Goal: Task Accomplishment & Management: Complete application form

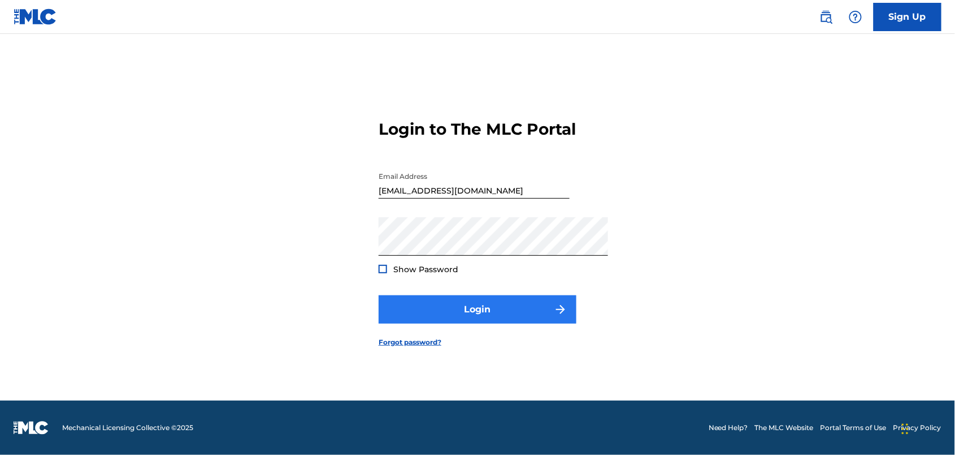
click at [512, 323] on button "Login" at bounding box center [478, 309] width 198 height 28
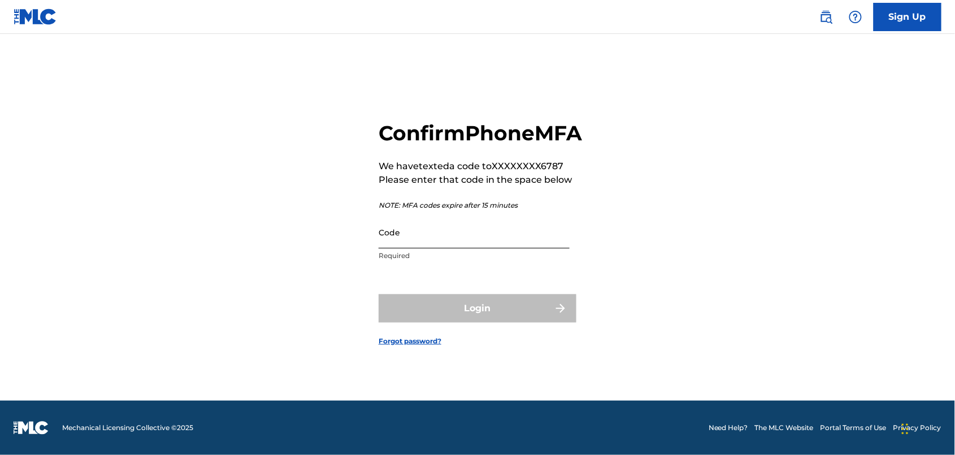
click at [449, 236] on input "Code" at bounding box center [474, 232] width 191 height 32
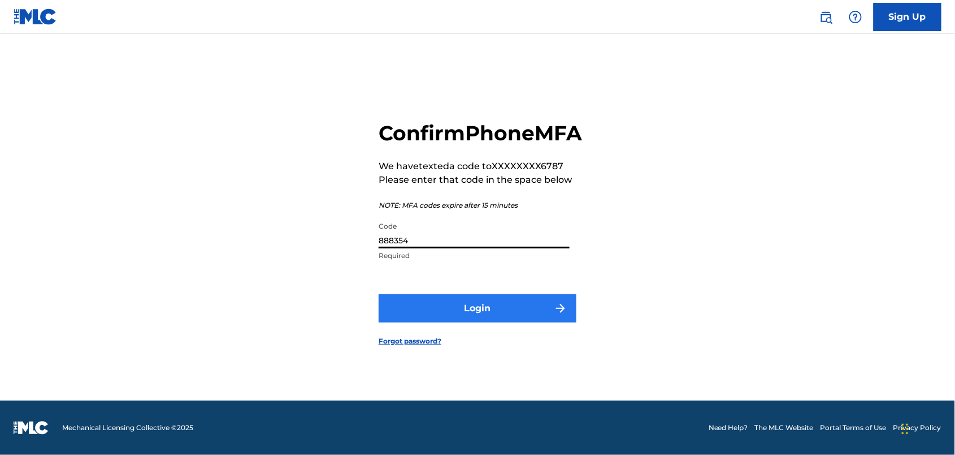
type input "888354"
click at [478, 318] on button "Login" at bounding box center [478, 308] width 198 height 28
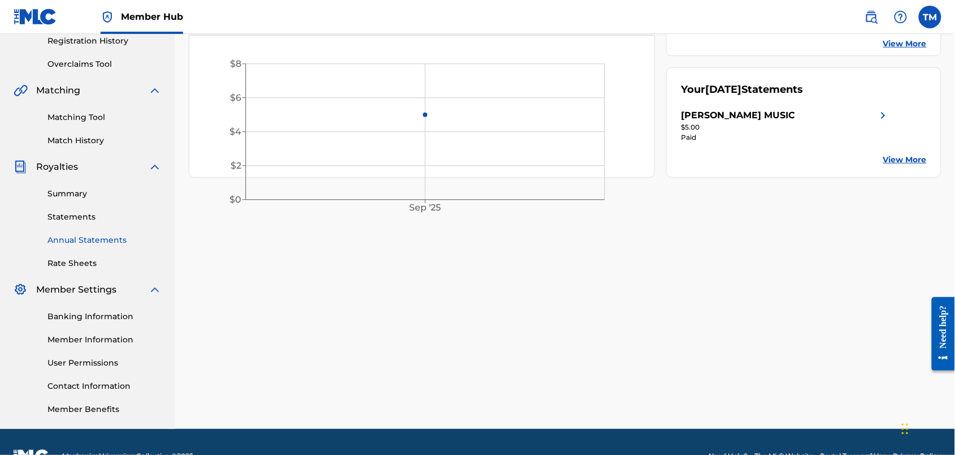
scroll to position [258, 0]
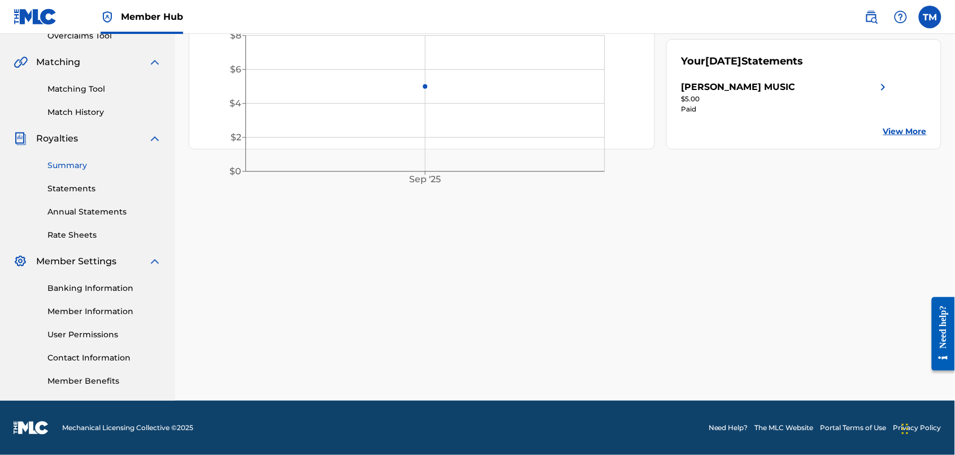
click at [84, 171] on link "Summary" at bounding box center [104, 165] width 114 height 12
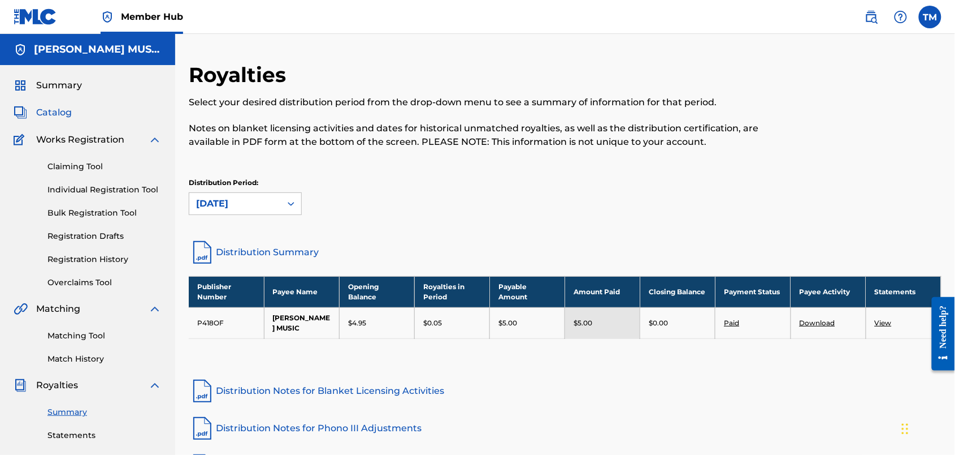
click at [59, 119] on span "Catalog" at bounding box center [54, 113] width 36 height 14
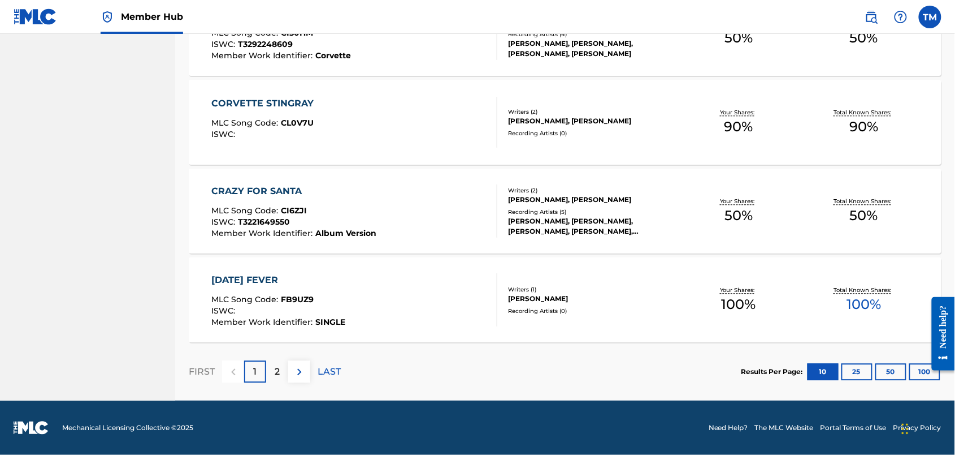
scroll to position [908, 0]
click at [288, 360] on div "2" at bounding box center [277, 371] width 22 height 22
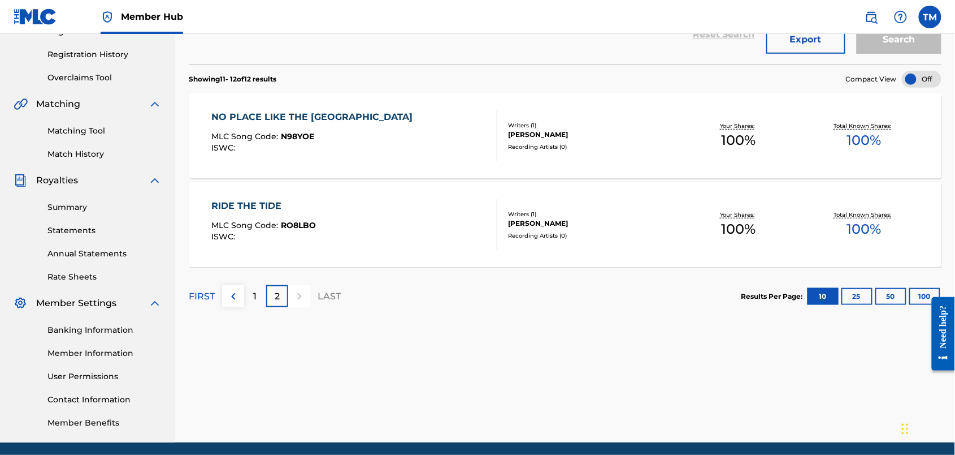
scroll to position [205, 0]
click at [89, 213] on link "Summary" at bounding box center [104, 207] width 114 height 12
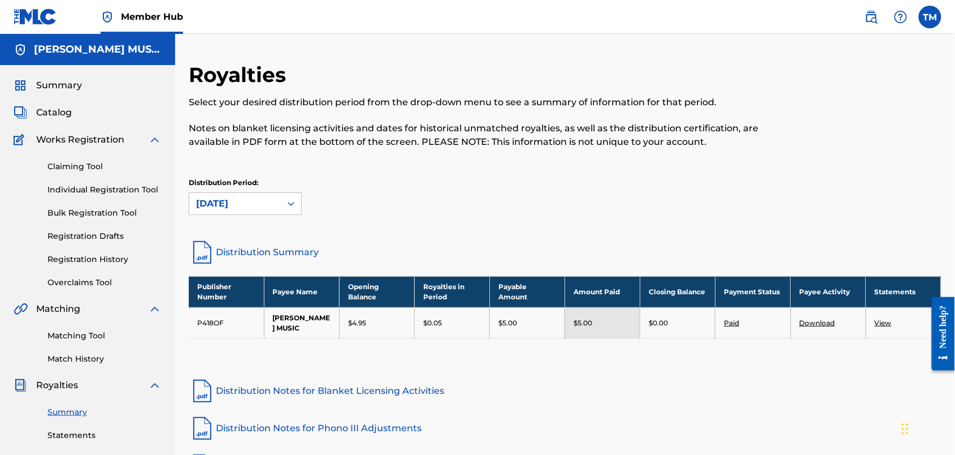
click at [887, 327] on link "View" at bounding box center [883, 322] width 17 height 8
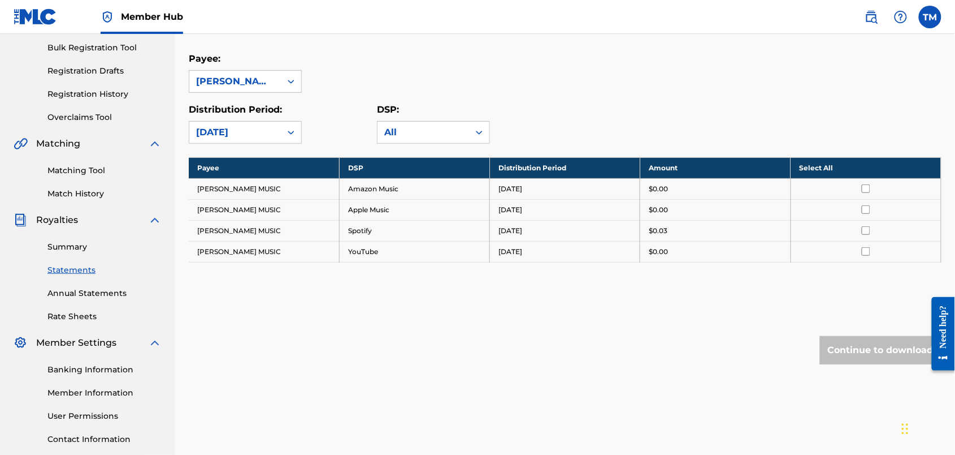
scroll to position [163, 0]
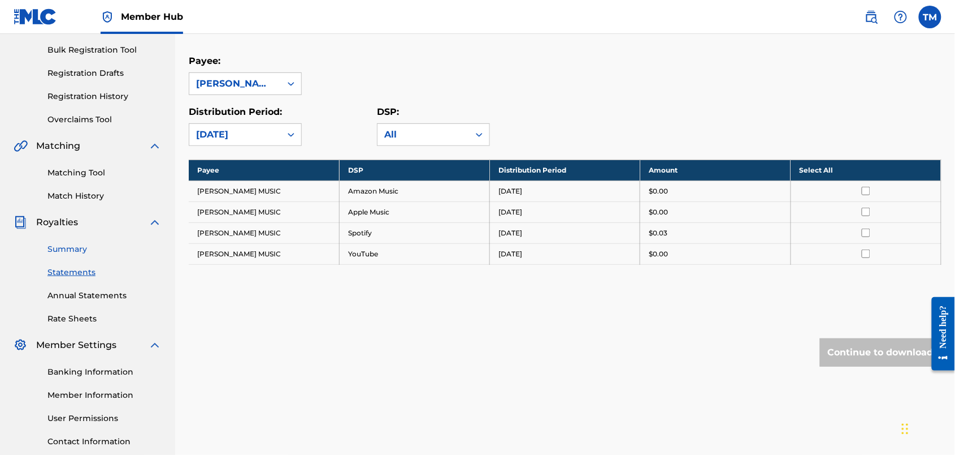
click at [80, 255] on link "Summary" at bounding box center [104, 249] width 114 height 12
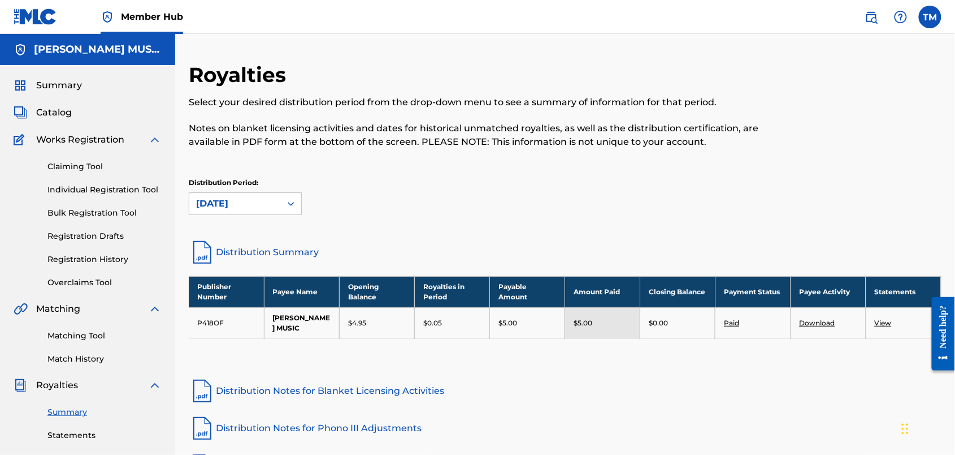
click at [821, 327] on link "Download" at bounding box center [818, 322] width 36 height 8
click at [333, 266] on link "Distribution Summary" at bounding box center [565, 252] width 753 height 27
click at [64, 119] on span "Catalog" at bounding box center [54, 113] width 36 height 14
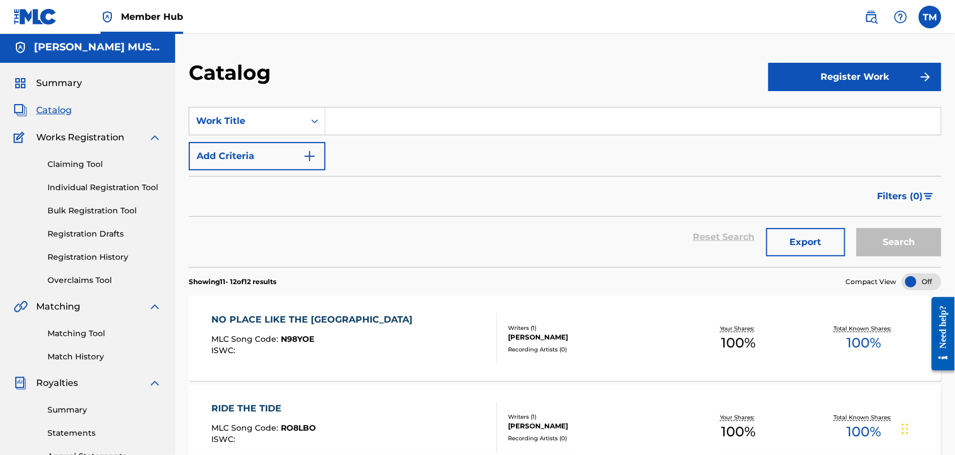
scroll to position [2, 0]
click at [129, 263] on link "Registration History" at bounding box center [104, 257] width 114 height 12
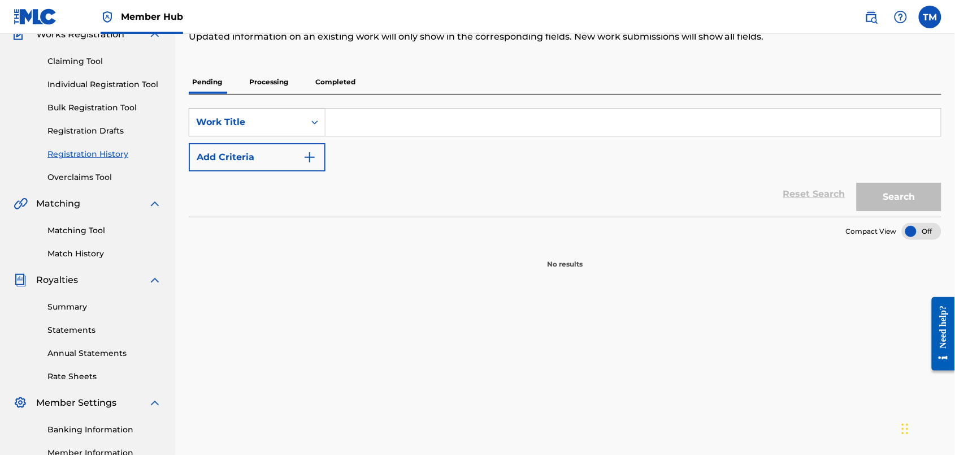
scroll to position [77, 0]
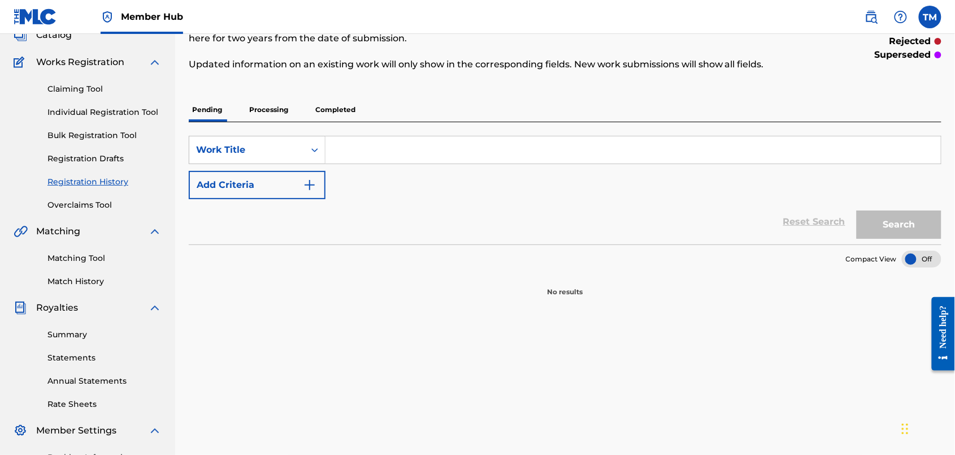
click at [292, 122] on p "Processing" at bounding box center [269, 110] width 46 height 24
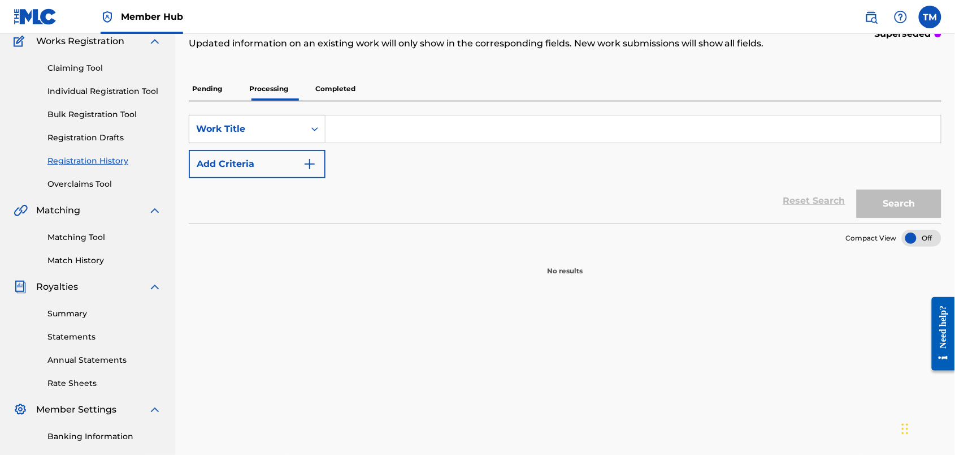
scroll to position [96, 0]
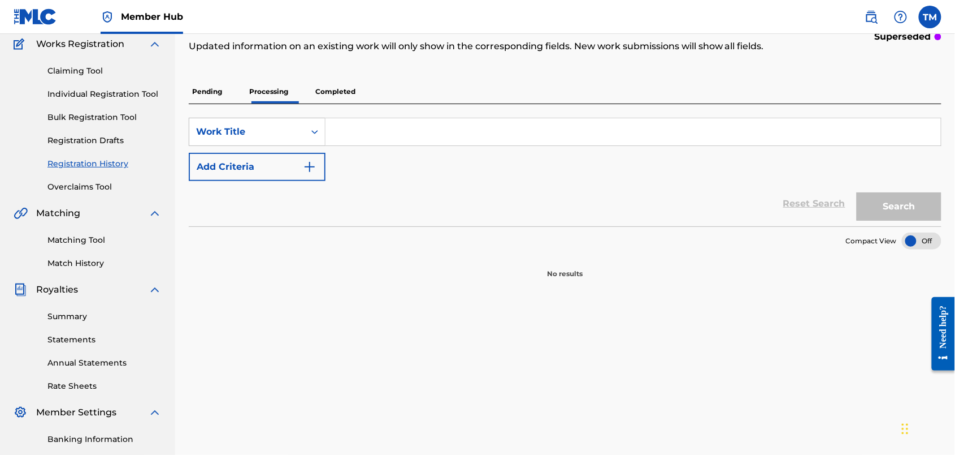
click at [359, 103] on p "Completed" at bounding box center [335, 92] width 47 height 24
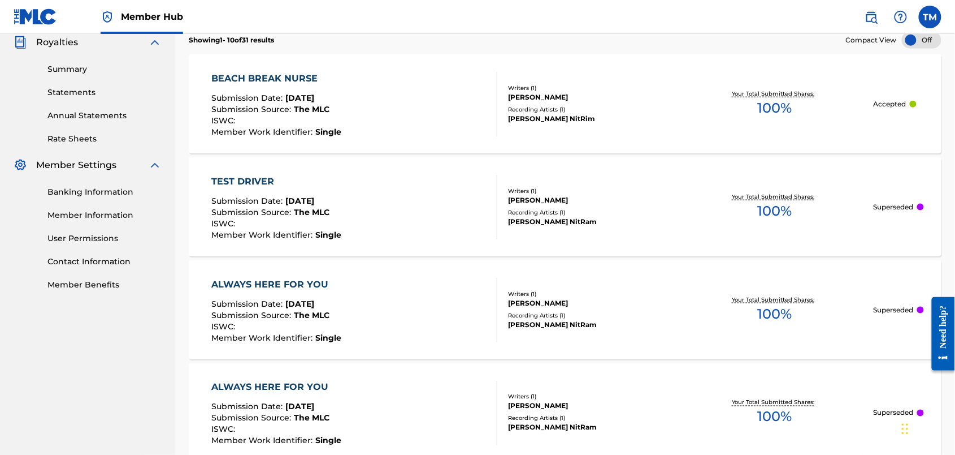
scroll to position [344, 0]
click at [298, 187] on div "TEST DRIVER" at bounding box center [276, 181] width 130 height 14
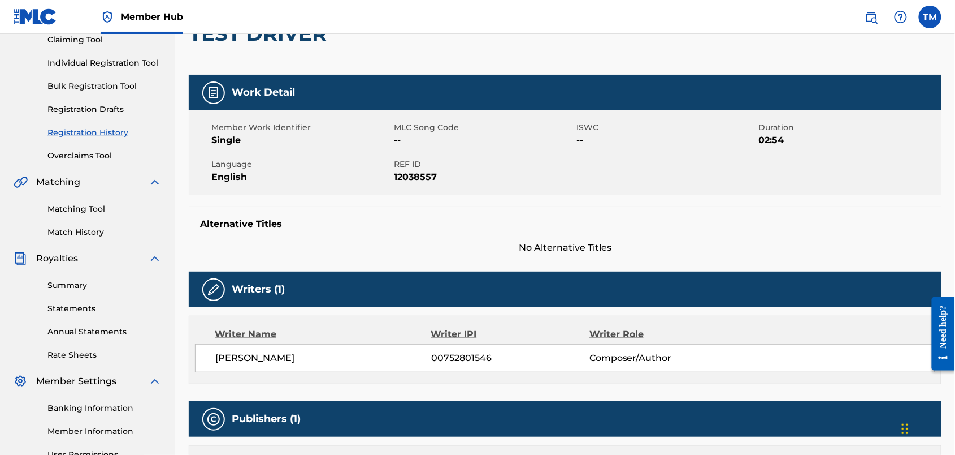
scroll to position [127, 0]
drag, startPoint x: 227, startPoint y: 61, endPoint x: 380, endPoint y: 68, distance: 152.8
click at [380, 46] on h2 "TEST DRIVER" at bounding box center [415, 33] width 452 height 25
copy h2 "TEST DRIVER"
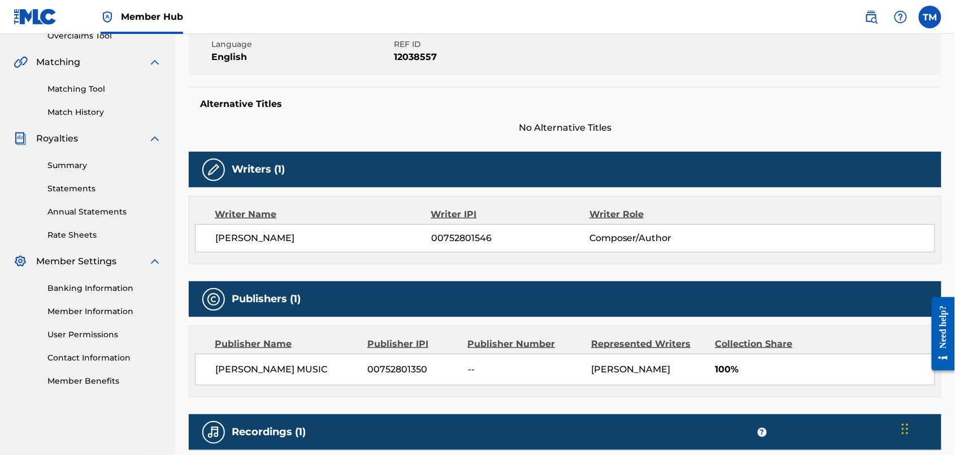
scroll to position [245, 0]
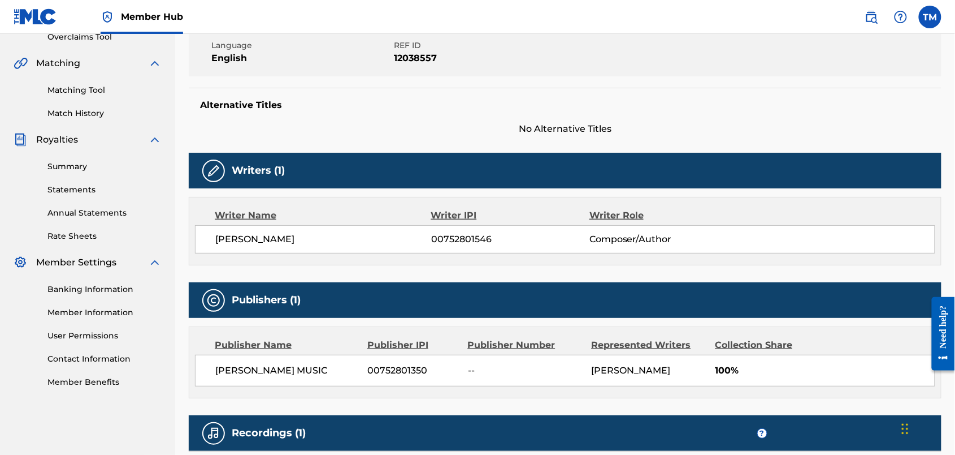
drag, startPoint x: 260, startPoint y: 311, endPoint x: 373, endPoint y: 315, distance: 113.2
click at [373, 246] on div "[PERSON_NAME]" at bounding box center [323, 239] width 216 height 14
copy span "[PERSON_NAME]"
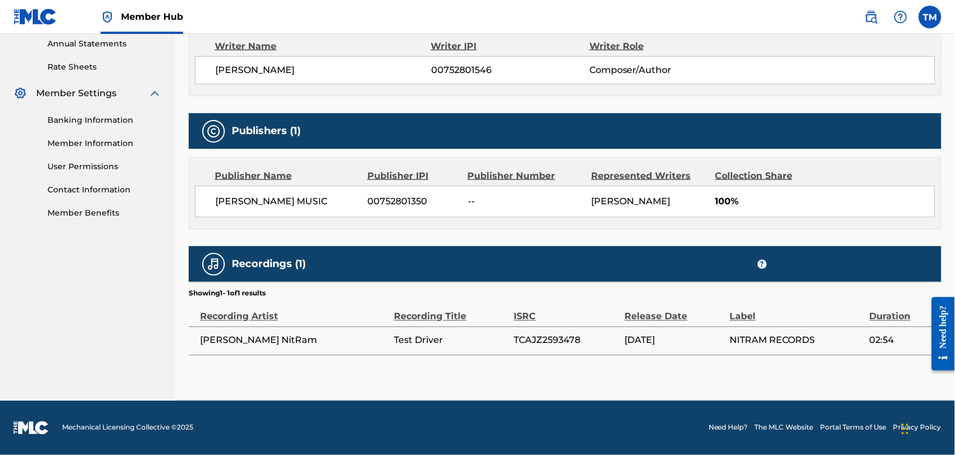
scroll to position [570, 0]
click at [527, 335] on span "TCAJZ2593478" at bounding box center [547, 340] width 67 height 11
copy span "TCAJZ2593478"
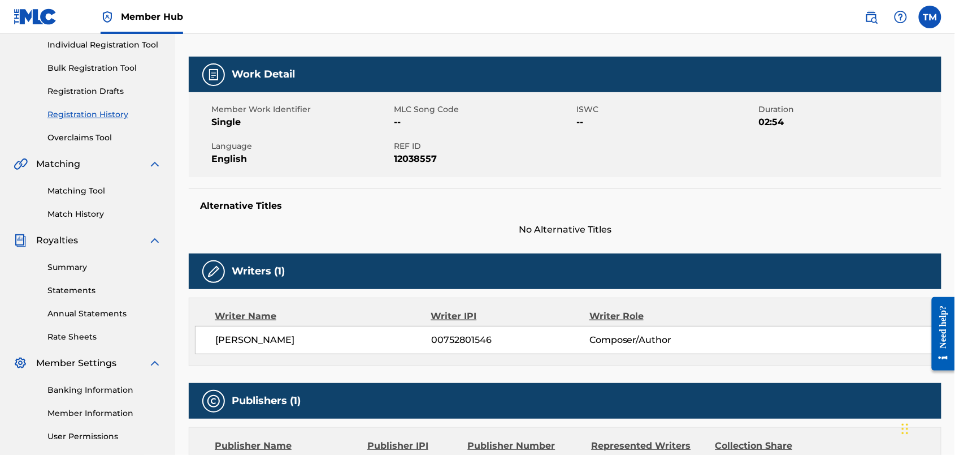
scroll to position [144, 0]
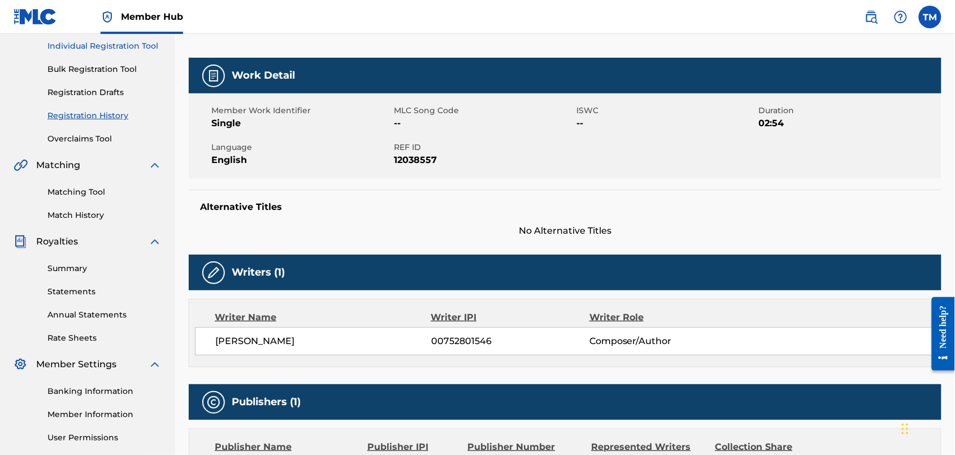
click at [105, 52] on link "Individual Registration Tool" at bounding box center [104, 46] width 114 height 12
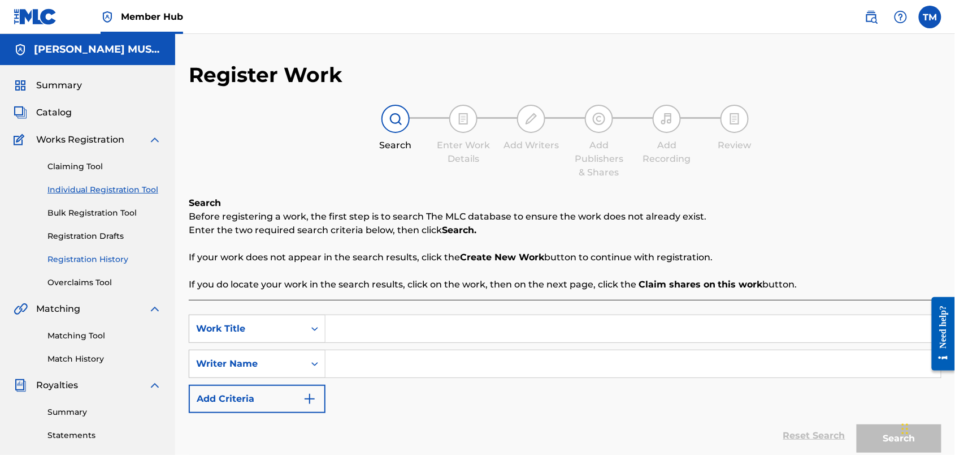
click at [127, 265] on link "Registration History" at bounding box center [104, 259] width 114 height 12
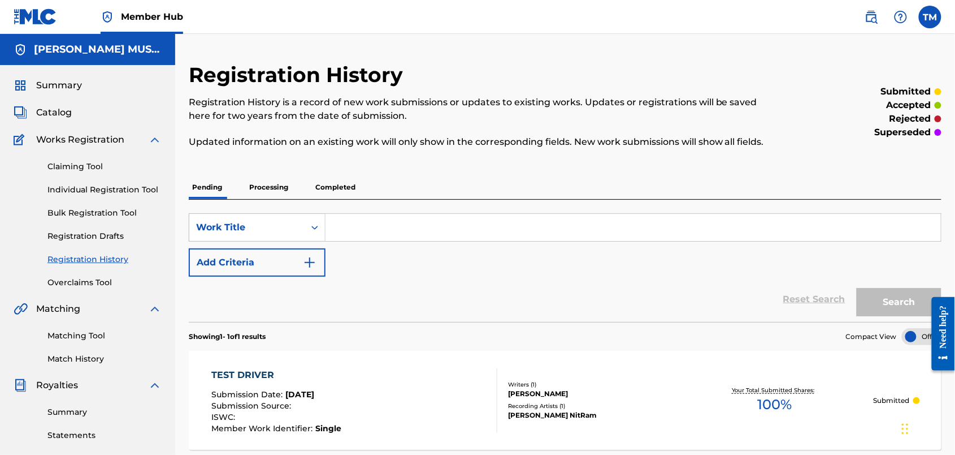
click at [359, 199] on p "Completed" at bounding box center [335, 187] width 47 height 24
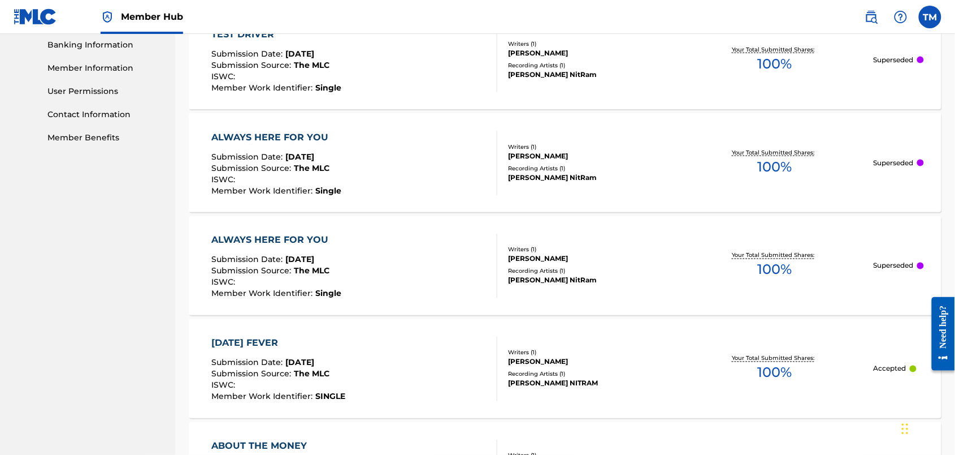
scroll to position [494, 0]
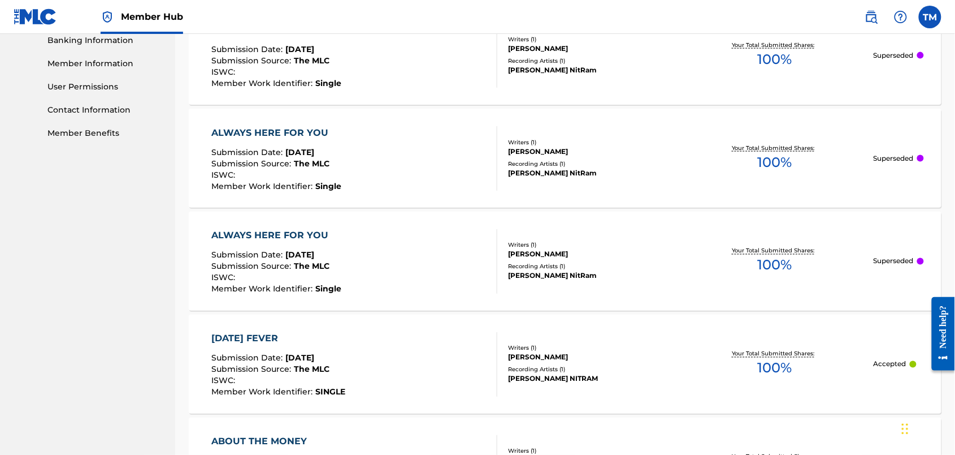
click at [319, 140] on div "ALWAYS HERE FOR YOU" at bounding box center [276, 133] width 130 height 14
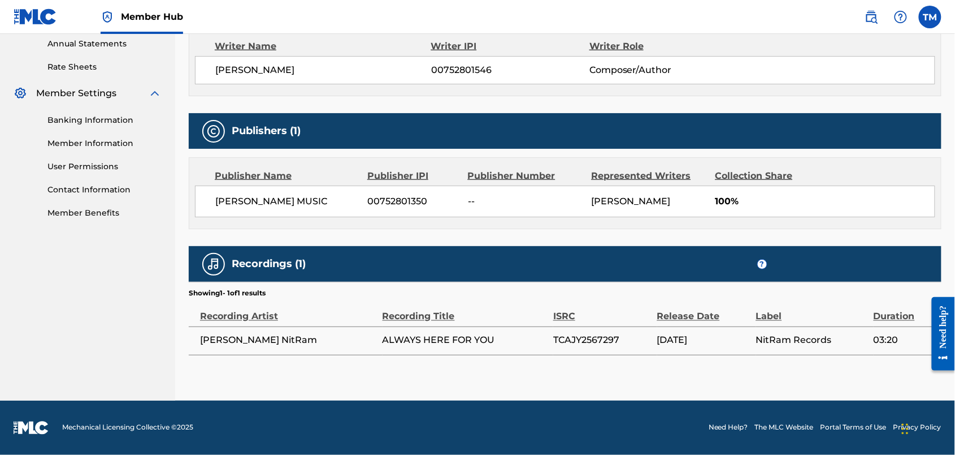
scroll to position [570, 0]
click at [578, 335] on span "TCAJY2567297" at bounding box center [586, 340] width 66 height 11
click at [579, 326] on td "TCAJY2567297" at bounding box center [605, 340] width 104 height 28
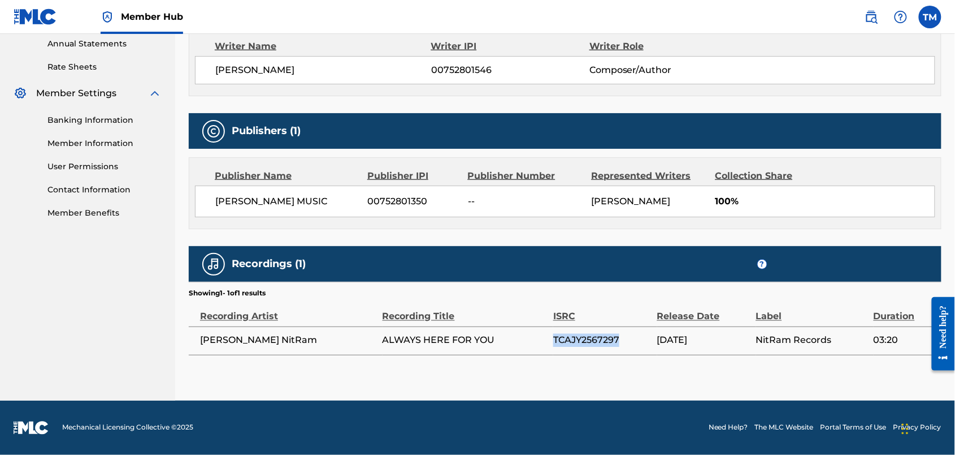
click at [579, 326] on td "TCAJY2567297" at bounding box center [605, 340] width 104 height 28
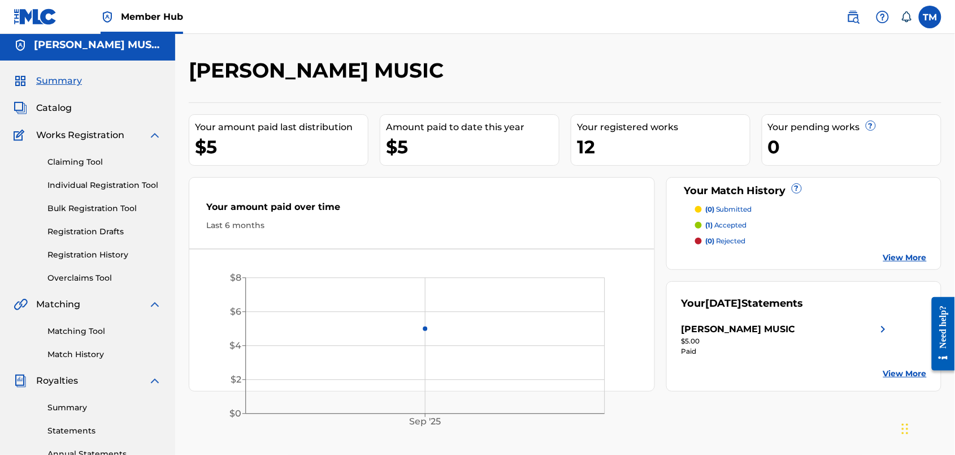
scroll to position [5, 0]
click at [119, 191] on link "Individual Registration Tool" at bounding box center [104, 185] width 114 height 12
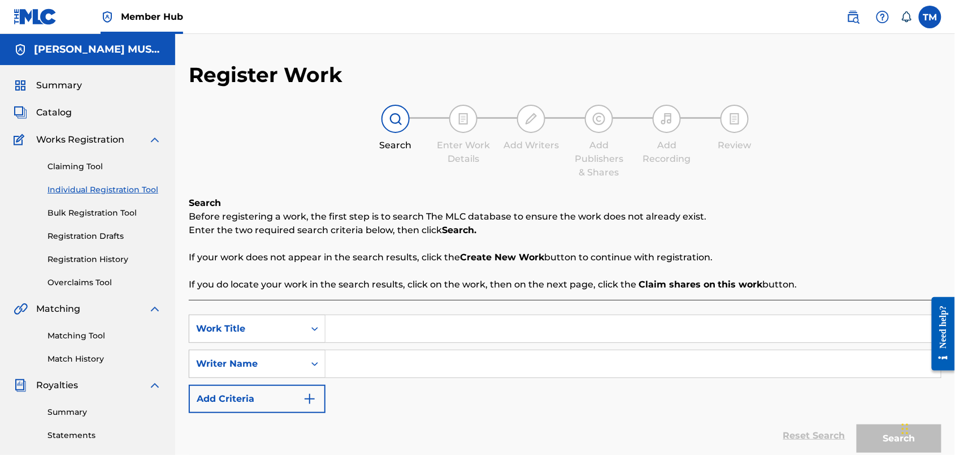
click at [423, 342] on input "Search Form" at bounding box center [634, 328] width 616 height 27
paste input "TEST DRIVER"
type input "TEST DRIVER"
click at [416, 377] on input "Search Form" at bounding box center [634, 363] width 616 height 27
paste input "[PERSON_NAME]"
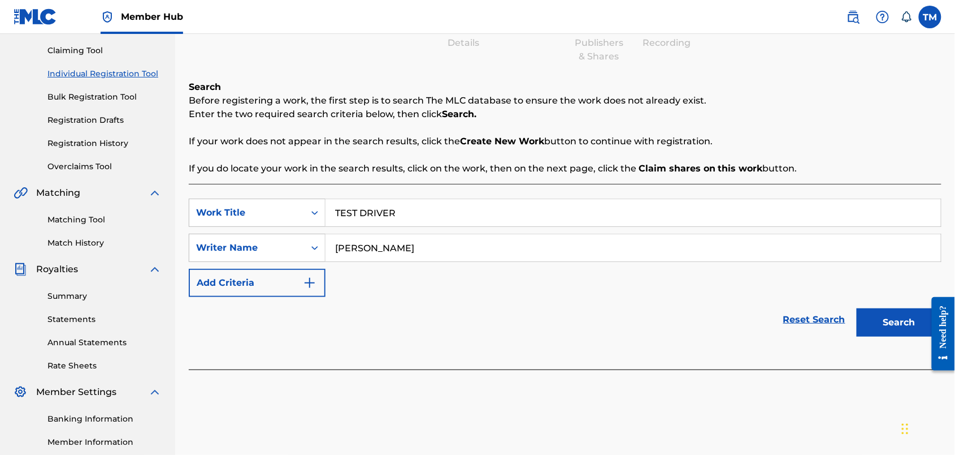
scroll to position [116, 0]
type input "[PERSON_NAME]"
click at [874, 336] on button "Search" at bounding box center [899, 322] width 85 height 28
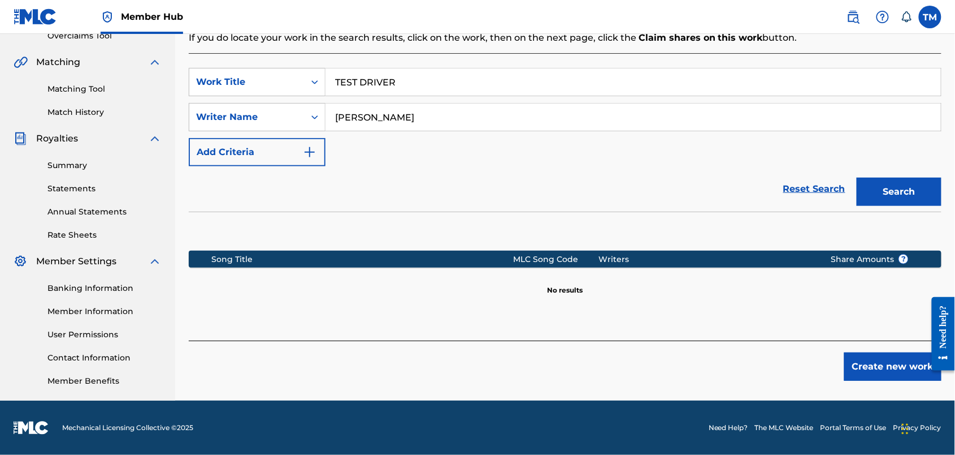
scroll to position [295, 0]
click at [885, 380] on button "Create new work" at bounding box center [893, 366] width 97 height 28
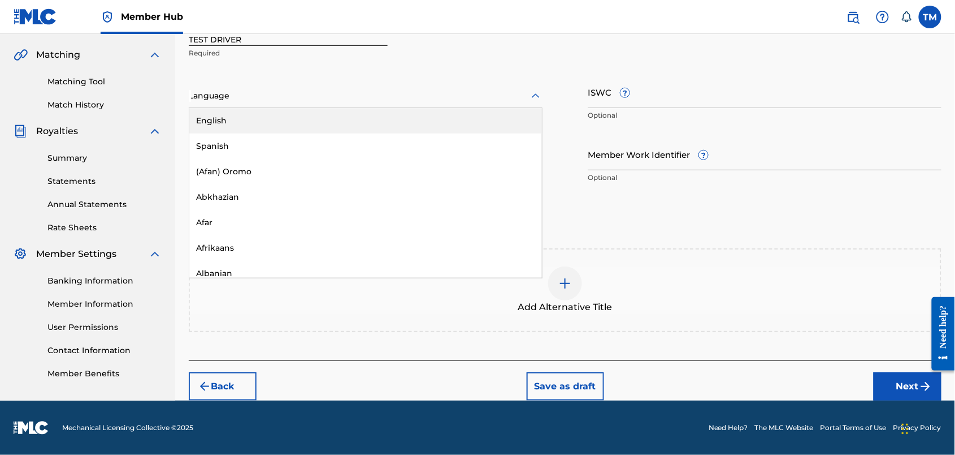
click at [543, 94] on icon at bounding box center [536, 96] width 14 height 14
click at [474, 123] on div "English" at bounding box center [365, 120] width 353 height 25
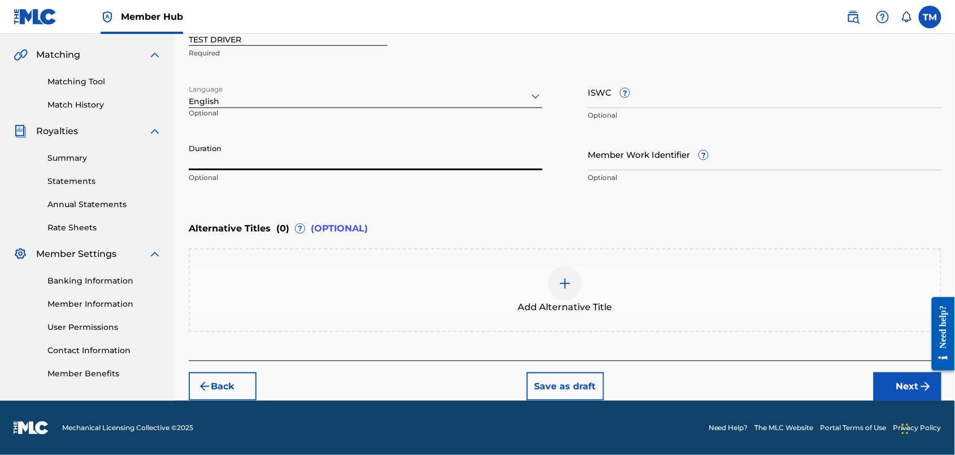
click at [408, 170] on input "Duration" at bounding box center [366, 154] width 354 height 32
type input "02:54"
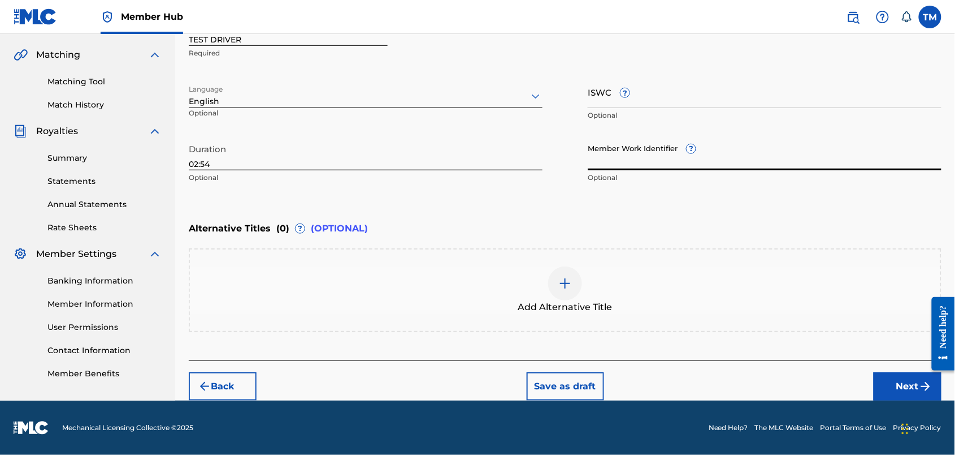
click at [651, 170] on input "Member Work Identifier ?" at bounding box center [765, 154] width 354 height 32
type input "Single"
click at [892, 396] on button "Next" at bounding box center [908, 386] width 68 height 28
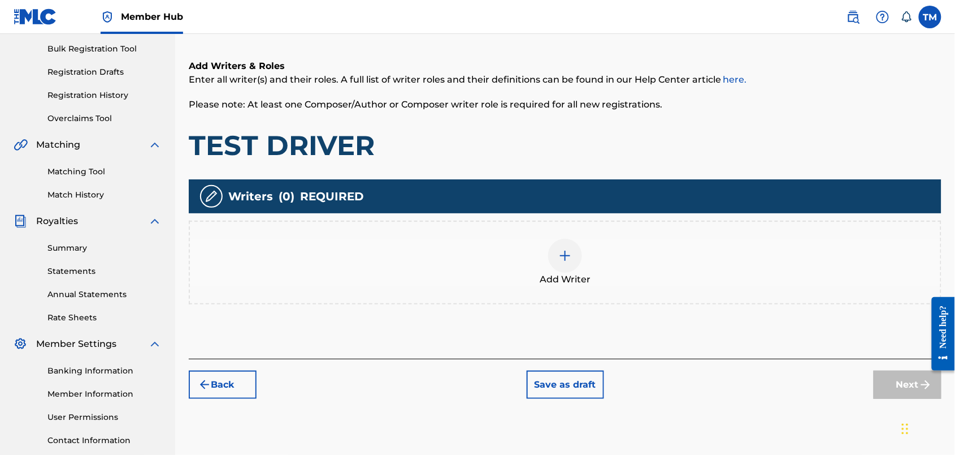
scroll to position [164, 0]
click at [572, 262] on img at bounding box center [566, 256] width 14 height 14
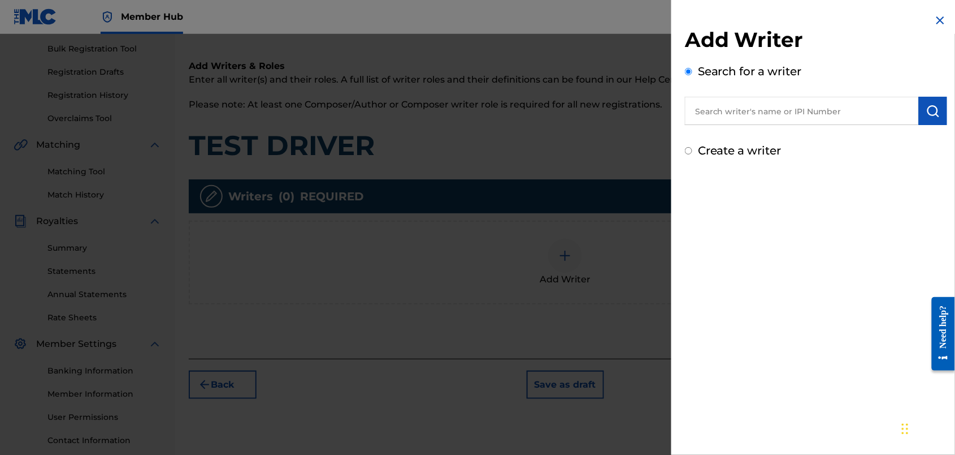
click at [685, 125] on input "text" at bounding box center [802, 111] width 234 height 28
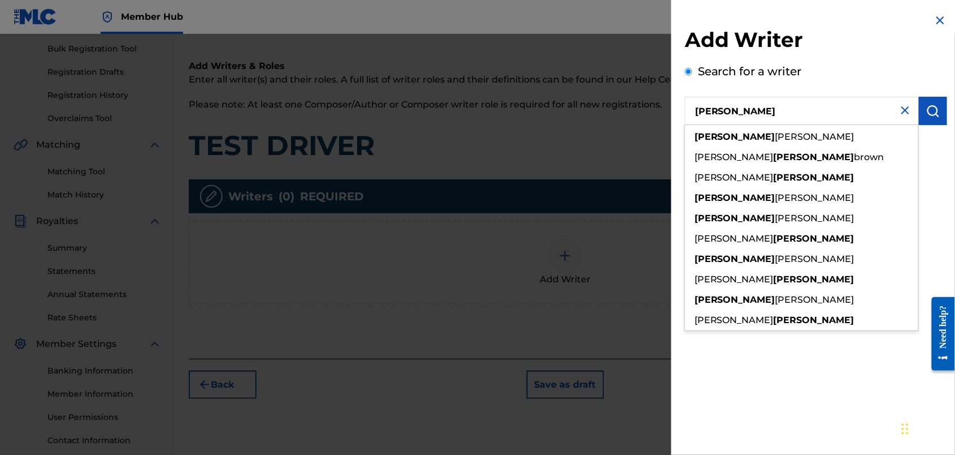
type input "thomas"
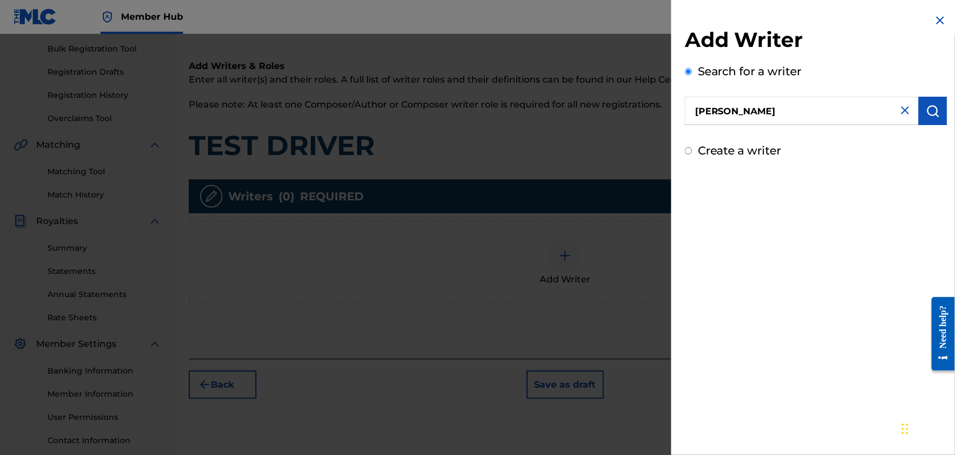
click at [899, 117] on img at bounding box center [906, 110] width 14 height 14
click at [934, 25] on img at bounding box center [941, 21] width 14 height 14
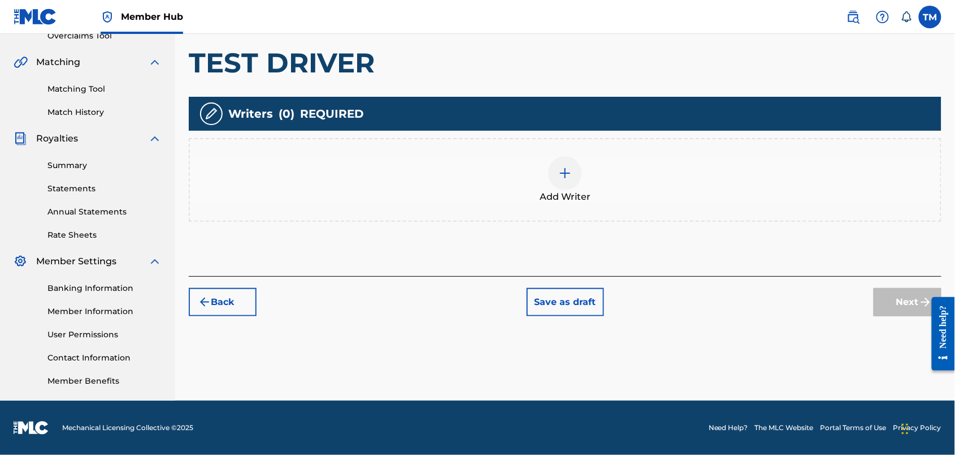
scroll to position [237, 0]
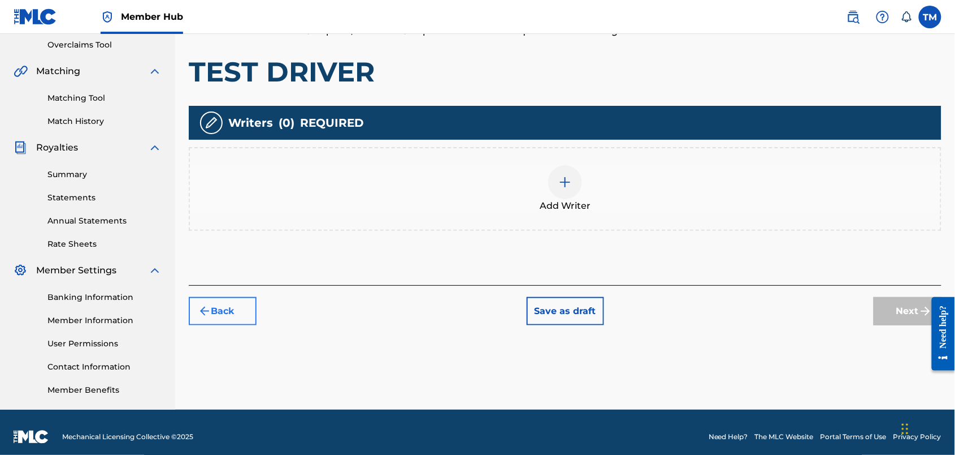
click at [257, 325] on button "Back" at bounding box center [223, 311] width 68 height 28
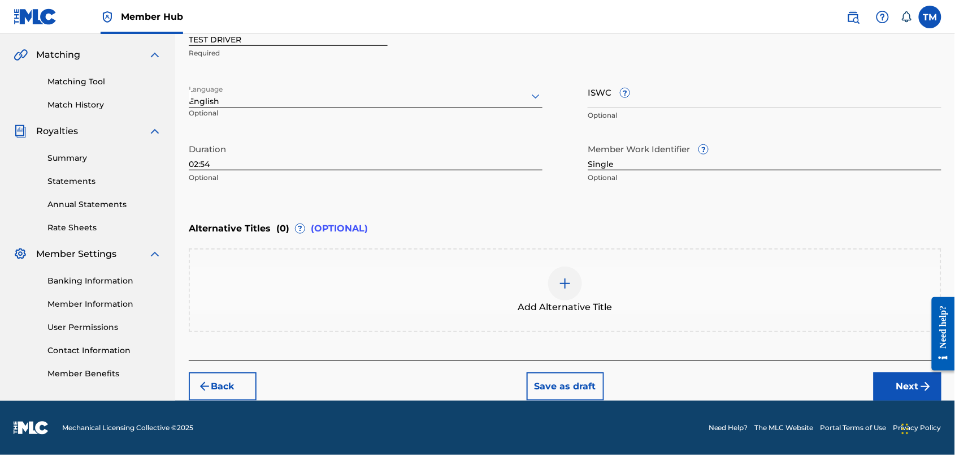
scroll to position [276, 1]
click at [892, 372] on button "Next" at bounding box center [908, 386] width 68 height 28
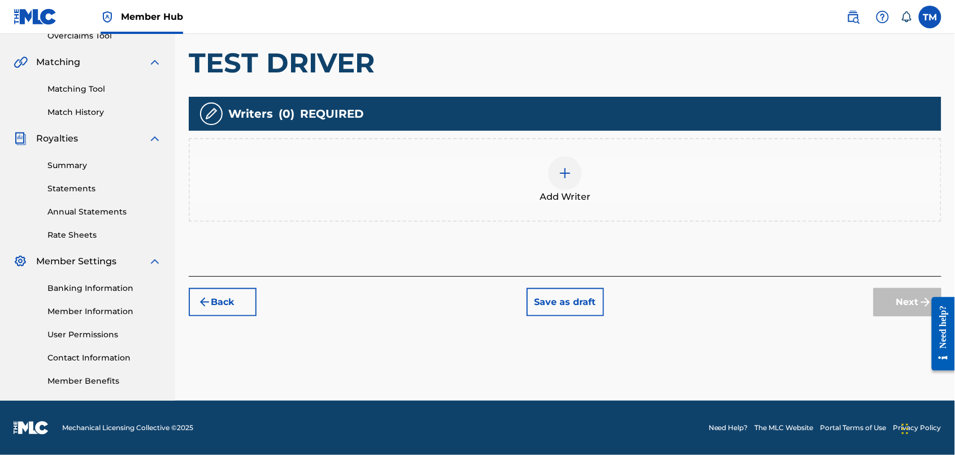
scroll to position [349, 0]
click at [572, 166] on img at bounding box center [566, 173] width 14 height 14
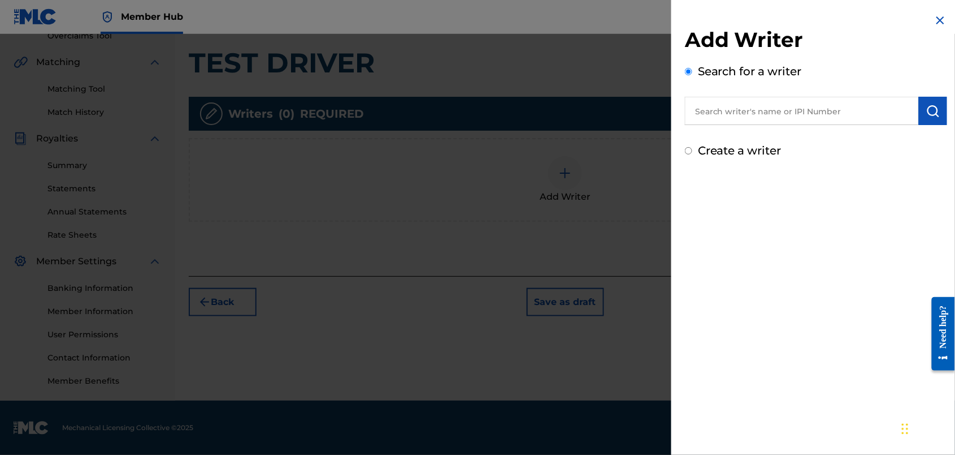
click at [685, 125] on input "text" at bounding box center [802, 111] width 234 height 28
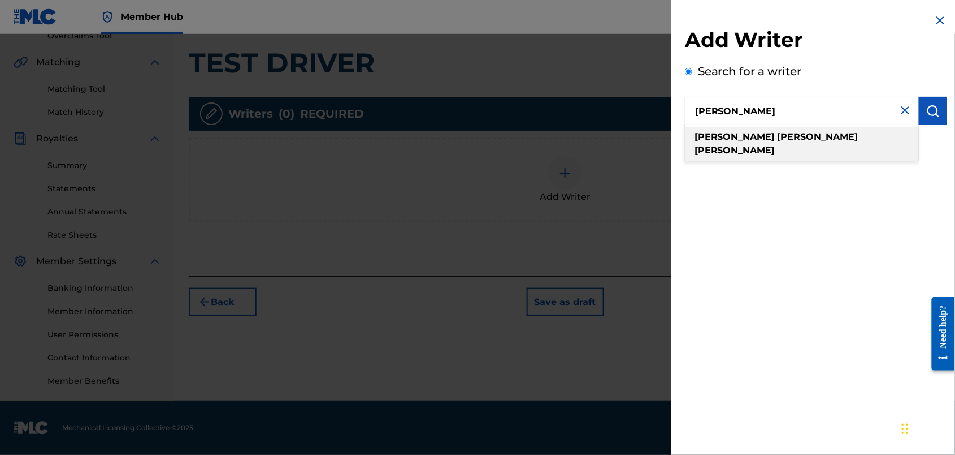
type input "thomas owen martin"
click at [778, 142] on strong "owen" at bounding box center [818, 136] width 81 height 11
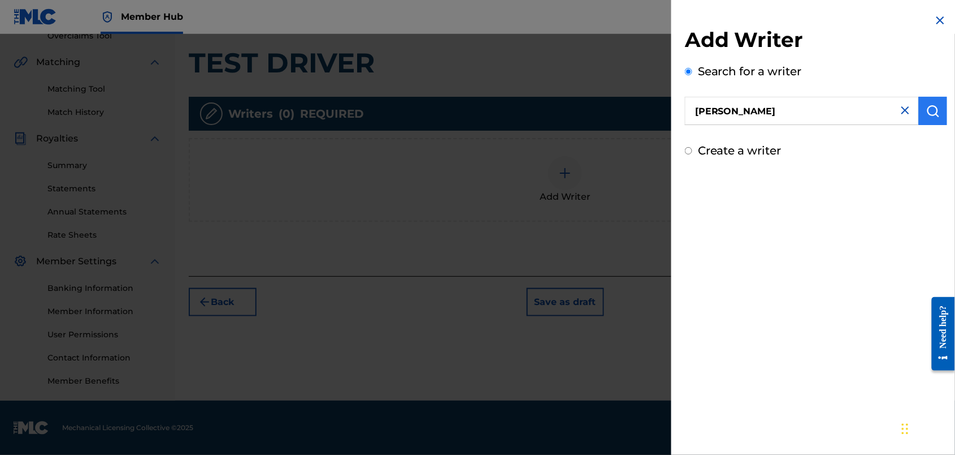
click at [927, 118] on img "submit" at bounding box center [934, 111] width 14 height 14
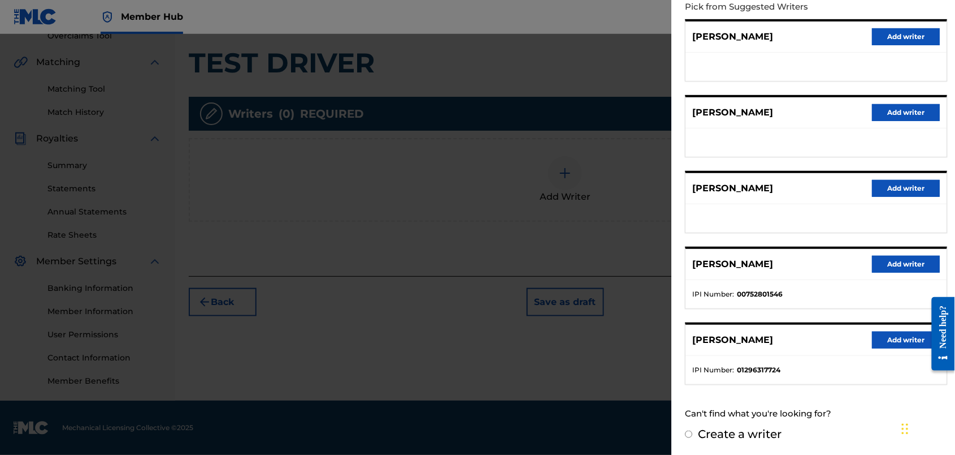
scroll to position [150, 0]
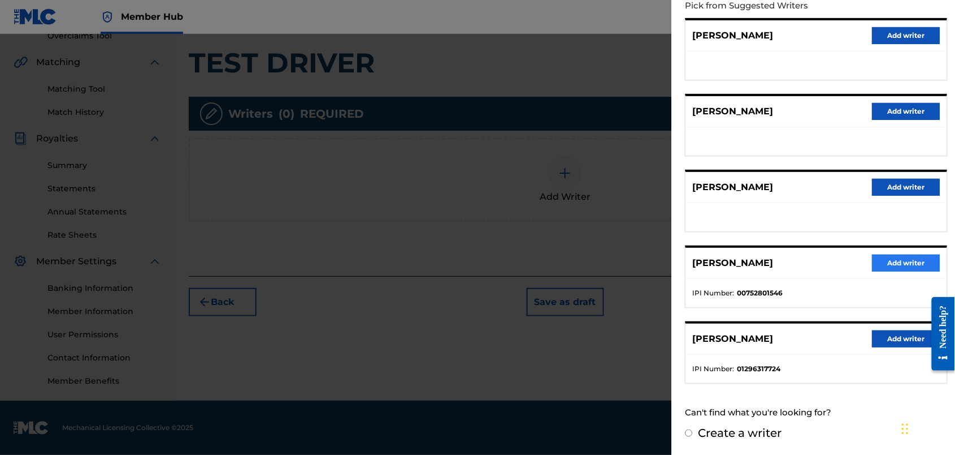
click at [887, 271] on button "Add writer" at bounding box center [906, 262] width 68 height 17
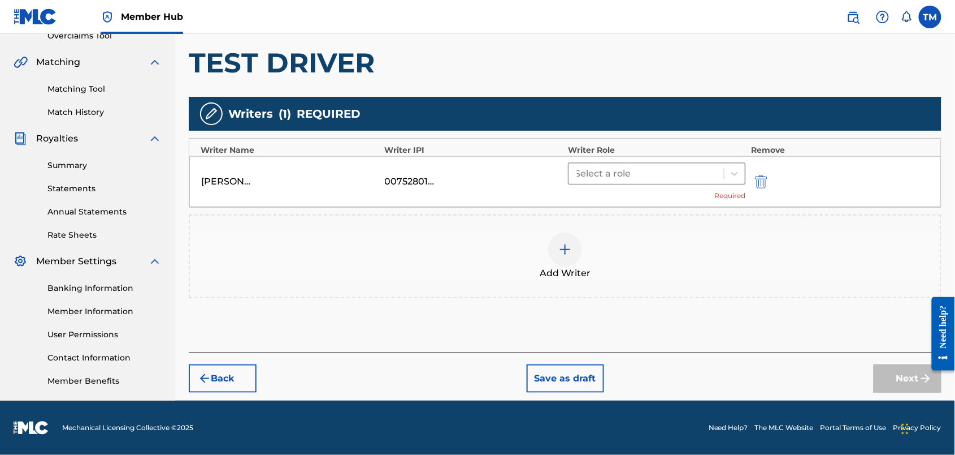
click at [700, 166] on div at bounding box center [647, 174] width 144 height 16
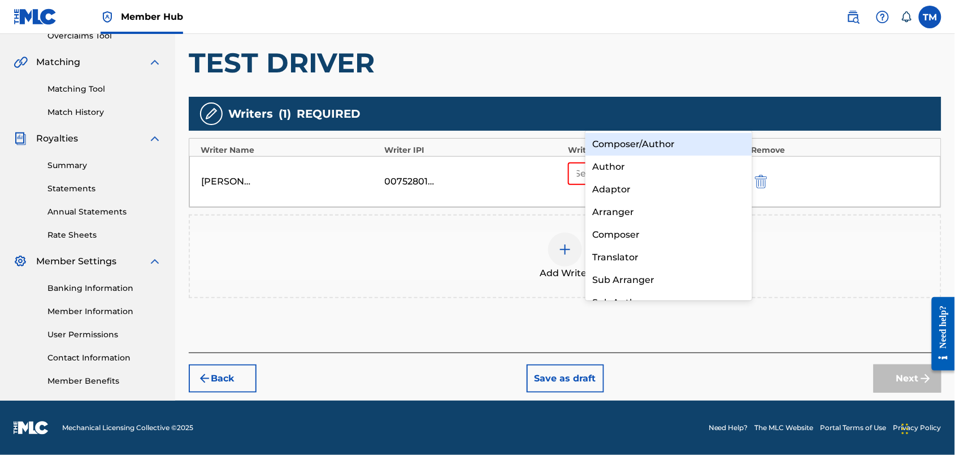
click at [663, 141] on div "Composer/Author" at bounding box center [669, 144] width 166 height 23
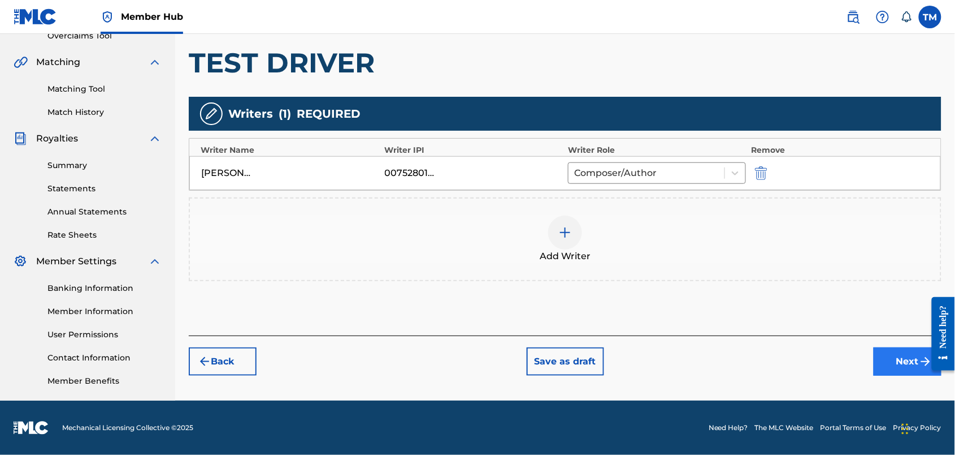
click at [890, 347] on button "Next" at bounding box center [908, 361] width 68 height 28
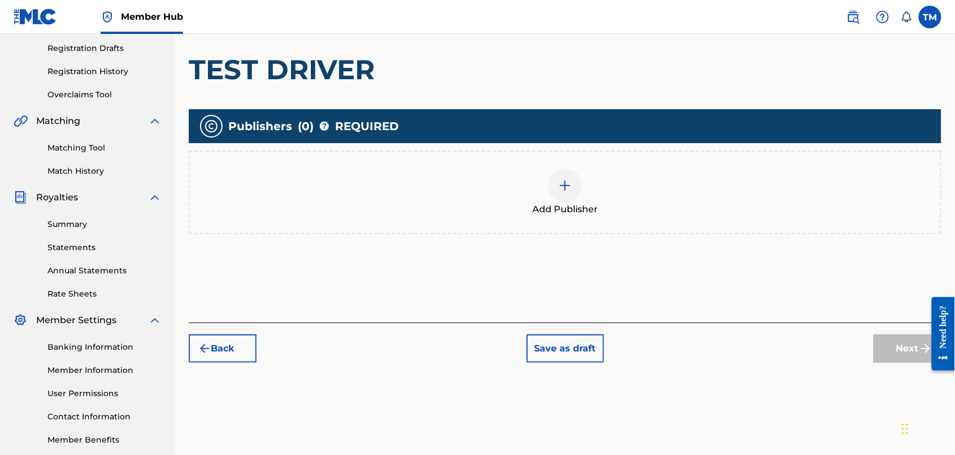
scroll to position [188, 0]
click at [582, 202] on div at bounding box center [565, 185] width 34 height 34
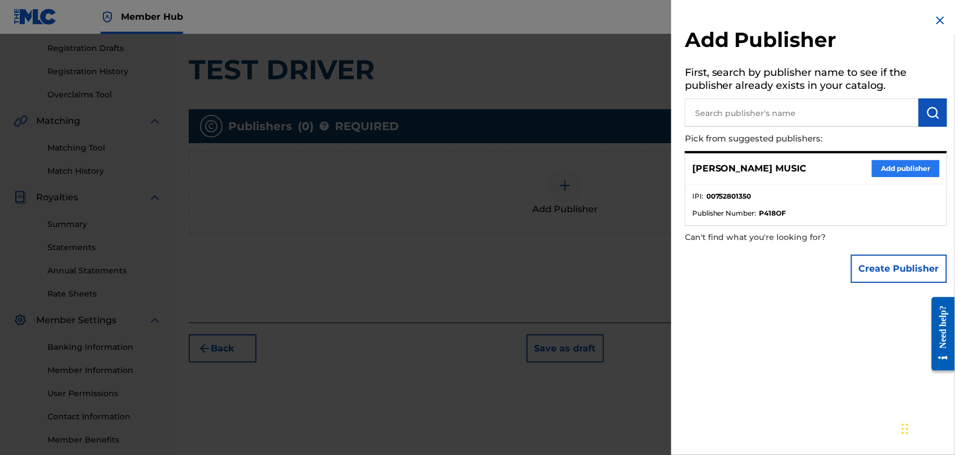
click at [892, 177] on button "Add publisher" at bounding box center [906, 168] width 68 height 17
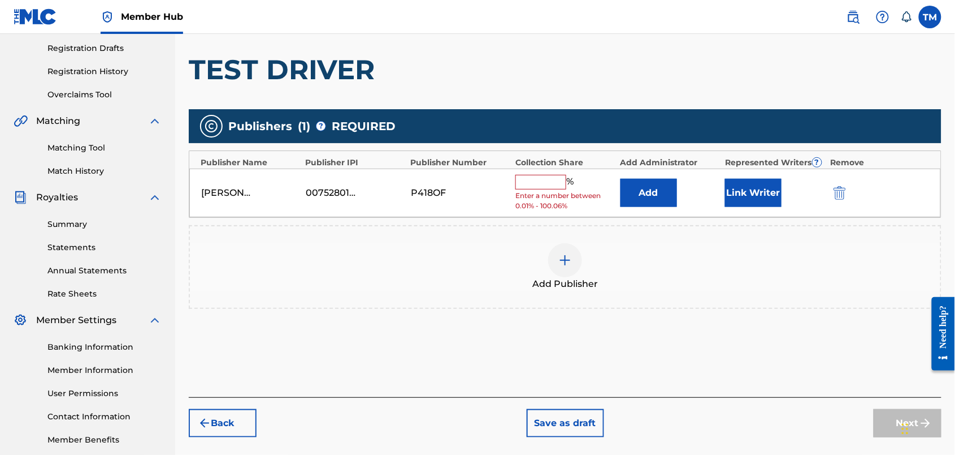
click at [566, 189] on input "text" at bounding box center [541, 182] width 51 height 15
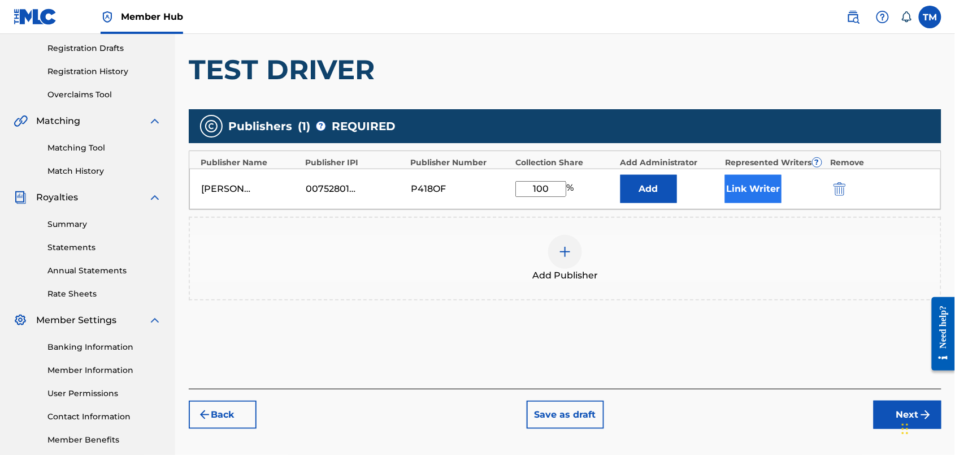
type input "100"
click at [763, 203] on button "Link Writer" at bounding box center [753, 189] width 57 height 28
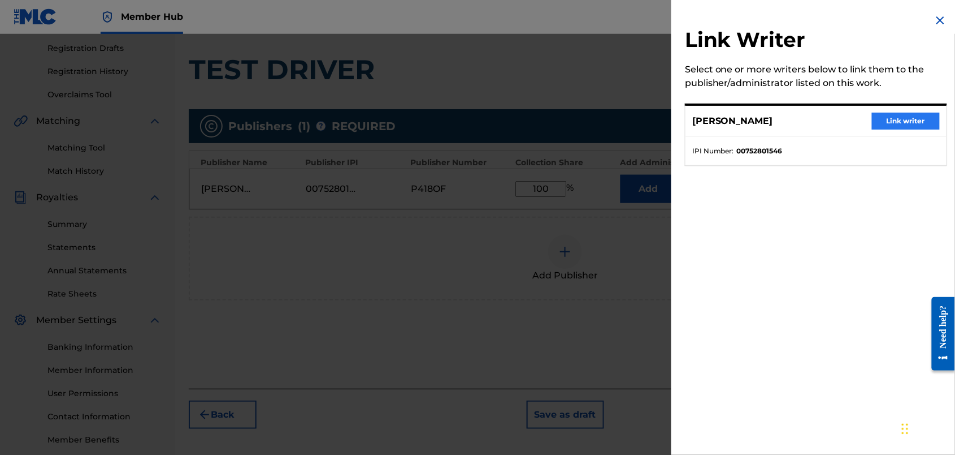
click at [885, 129] on button "Link writer" at bounding box center [906, 120] width 68 height 17
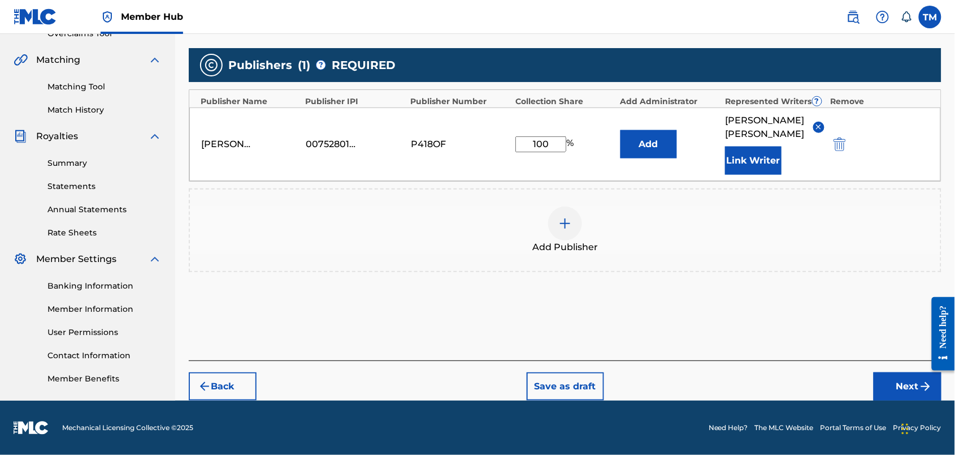
scroll to position [354, 0]
click at [887, 386] on button "Next" at bounding box center [908, 386] width 68 height 28
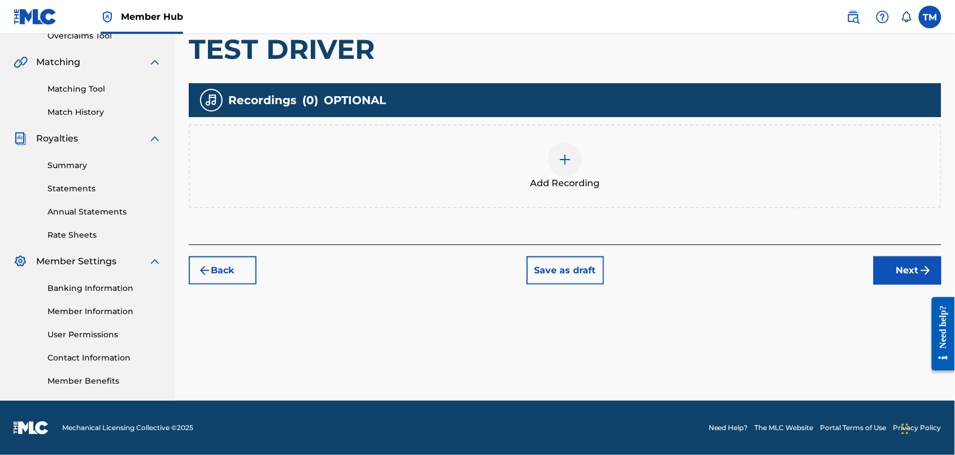
click at [572, 153] on img at bounding box center [566, 160] width 14 height 14
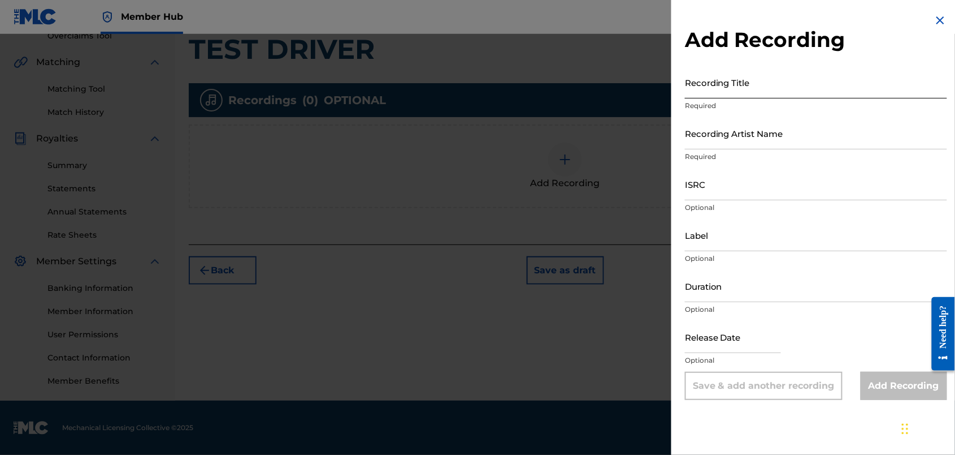
click at [685, 98] on input "Recording Title" at bounding box center [816, 82] width 262 height 32
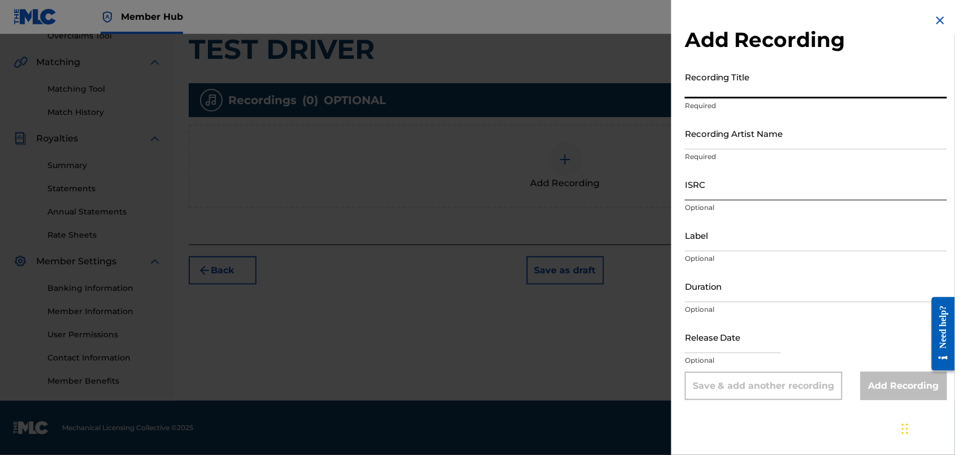
click at [685, 200] on input "ISRC" at bounding box center [816, 184] width 262 height 32
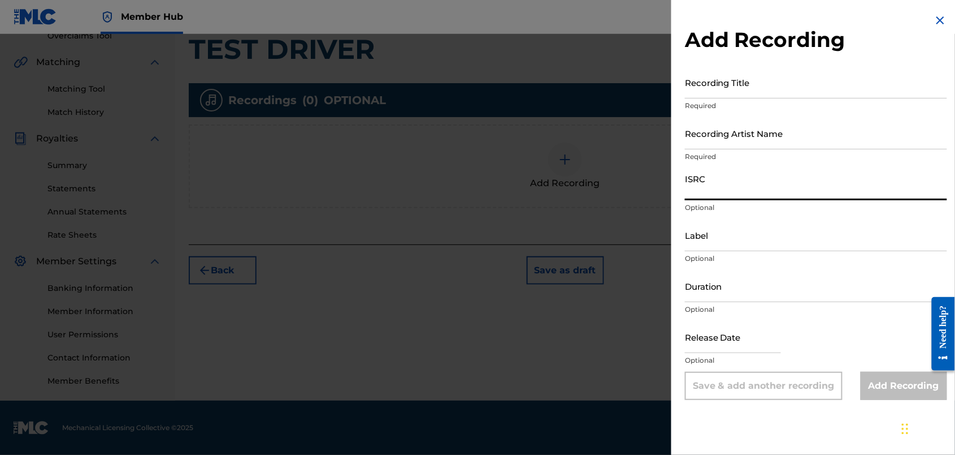
paste input "TCAJZ2593478"
type input "TCAJZ2593478"
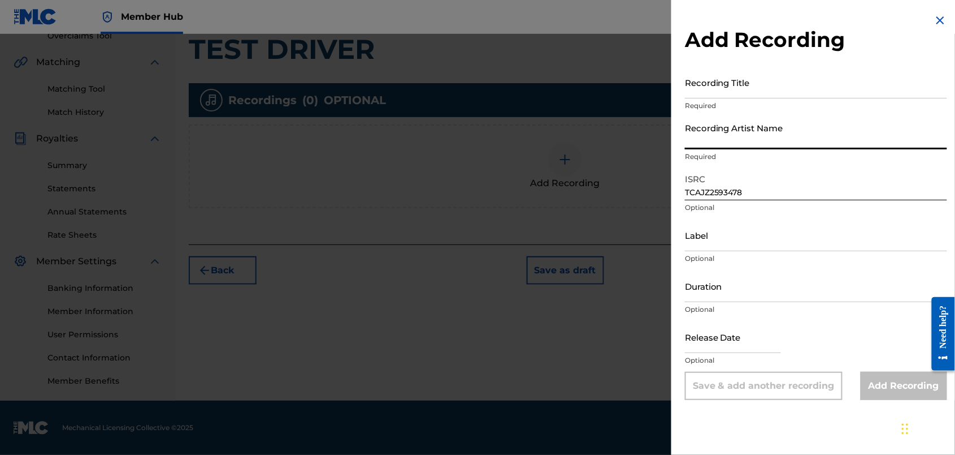
click at [685, 149] on input "Recording Artist Name" at bounding box center [816, 133] width 262 height 32
type input "[PERSON_NAME] NitRam"
click at [685, 98] on input "Recording Title" at bounding box center [816, 82] width 262 height 32
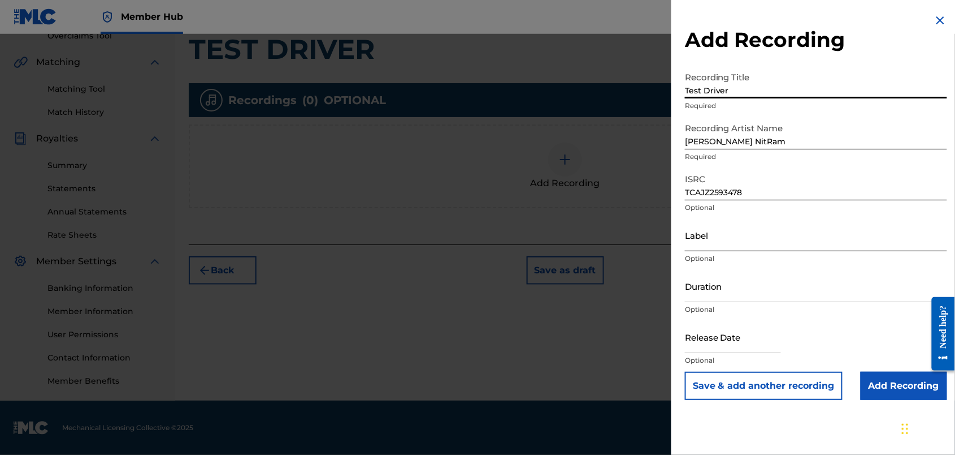
type input "Test Driver"
click at [685, 251] on input "Label" at bounding box center [816, 235] width 262 height 32
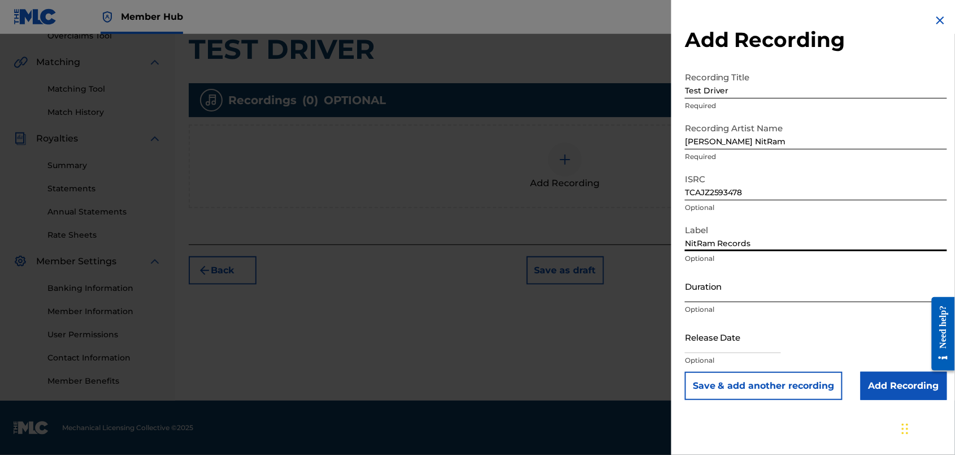
type input "NitRam Records"
click at [685, 302] on input "Duration" at bounding box center [816, 286] width 262 height 32
type input "02:54"
click at [685, 353] on input "text" at bounding box center [733, 337] width 96 height 32
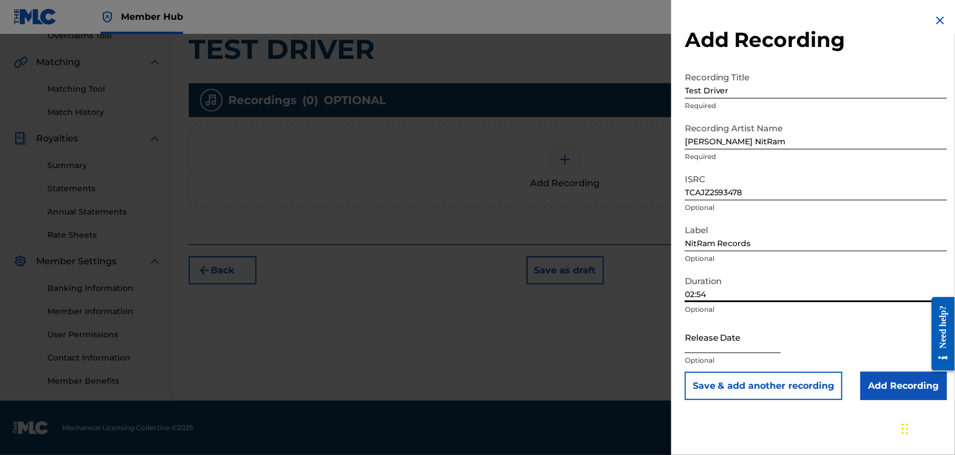
select select "8"
select select "2025"
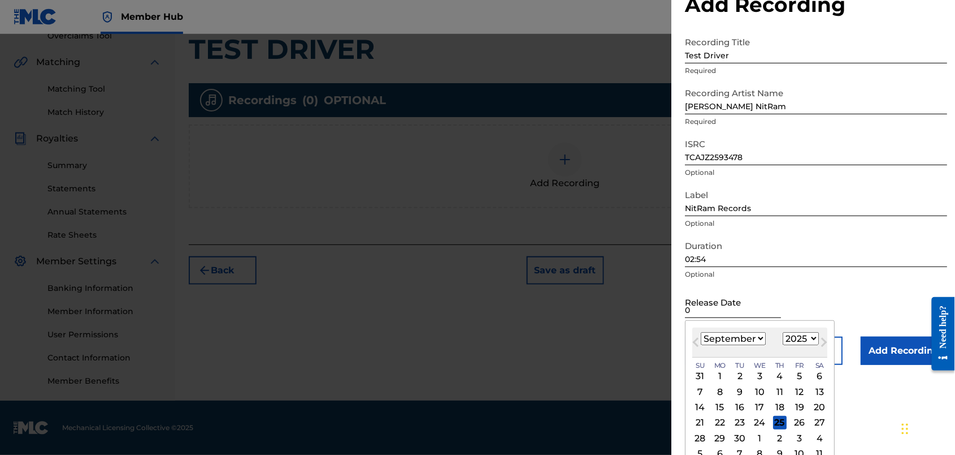
type input "08"
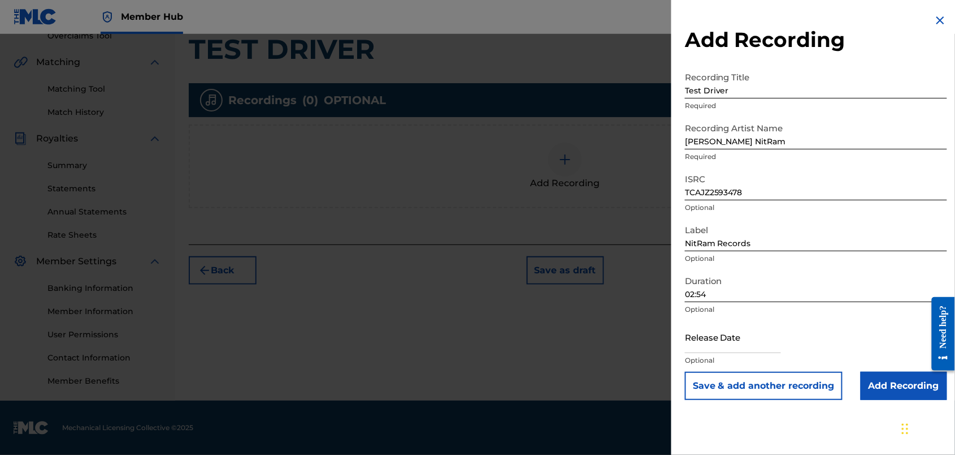
click at [735, 314] on p "Optional" at bounding box center [816, 309] width 262 height 10
click at [696, 353] on input "text" at bounding box center [733, 337] width 96 height 32
select select "8"
select select "2025"
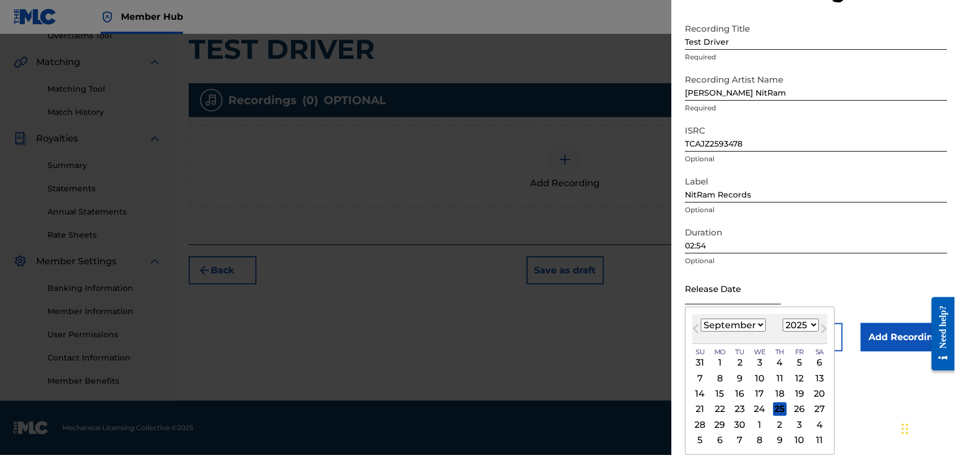
scroll to position [123, 0]
select select "7"
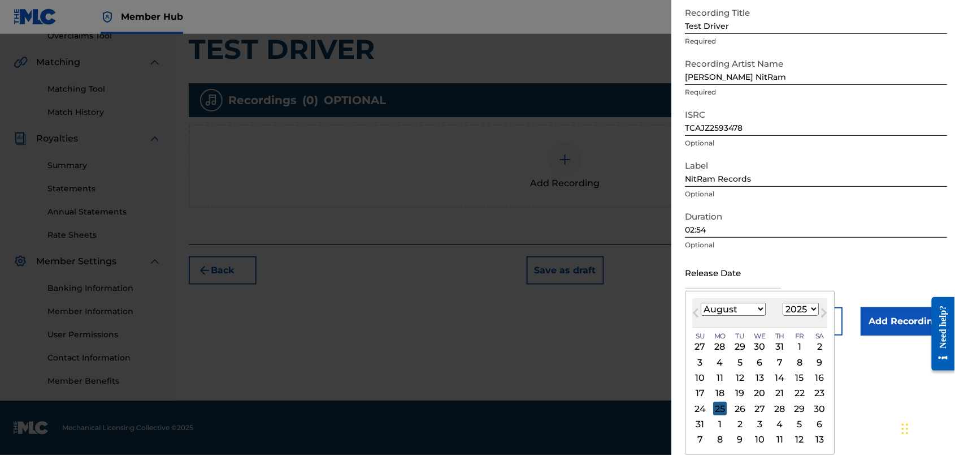
click at [713, 415] on div "25" at bounding box center [720, 408] width 14 height 14
type input "August 25 2025"
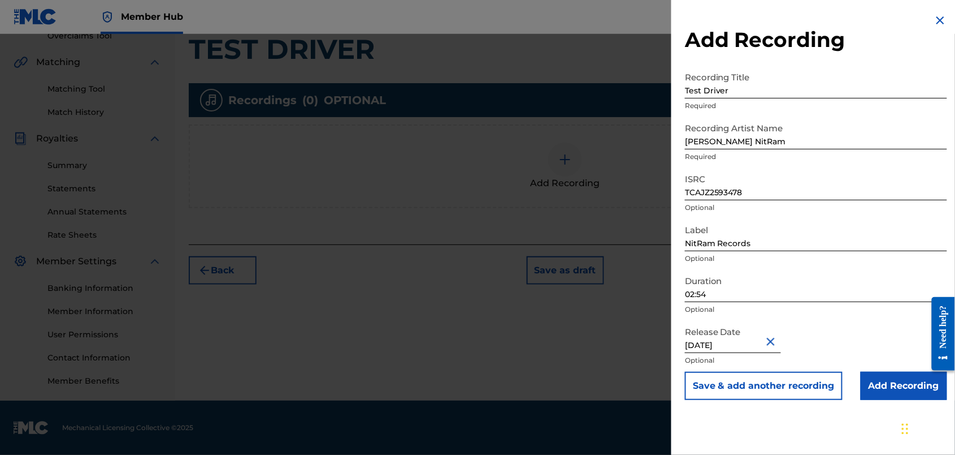
scroll to position [349, 0]
click at [885, 400] on input "Add Recording" at bounding box center [904, 385] width 86 height 28
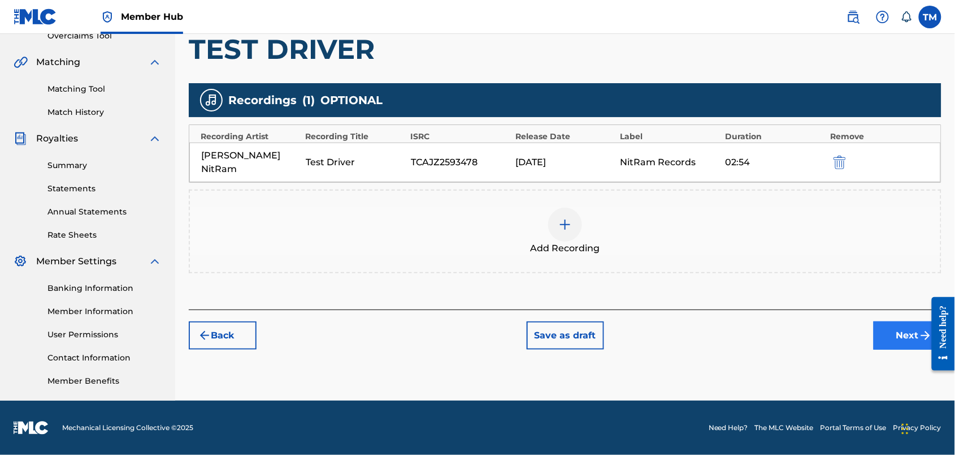
click at [888, 321] on button "Next" at bounding box center [908, 335] width 68 height 28
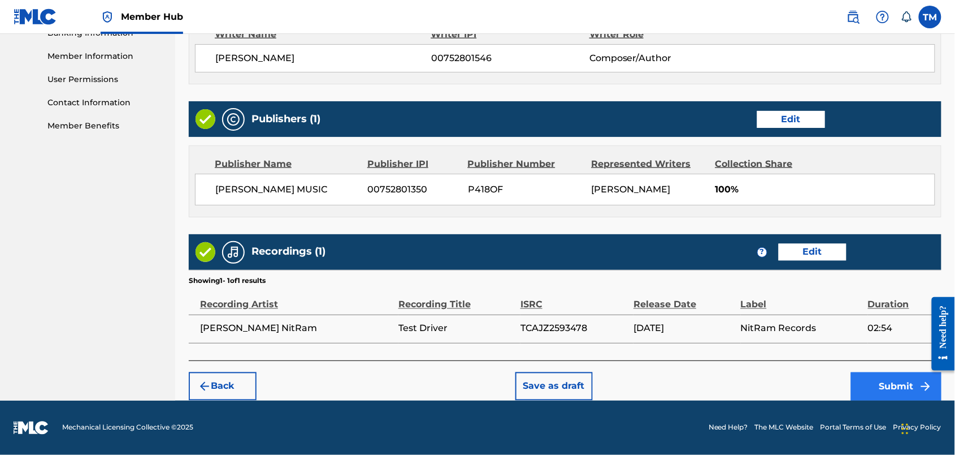
scroll to position [651, 0]
click at [892, 372] on button "Submit" at bounding box center [896, 386] width 90 height 28
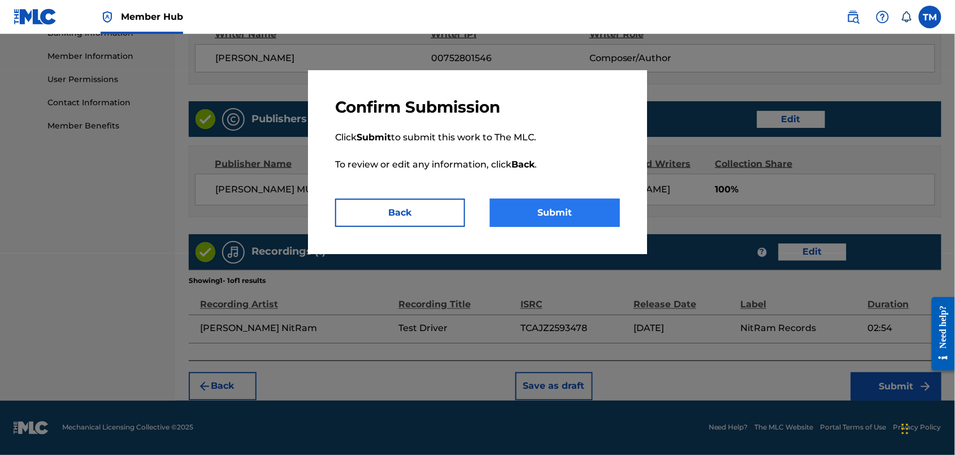
click at [572, 227] on button "Submit" at bounding box center [555, 212] width 130 height 28
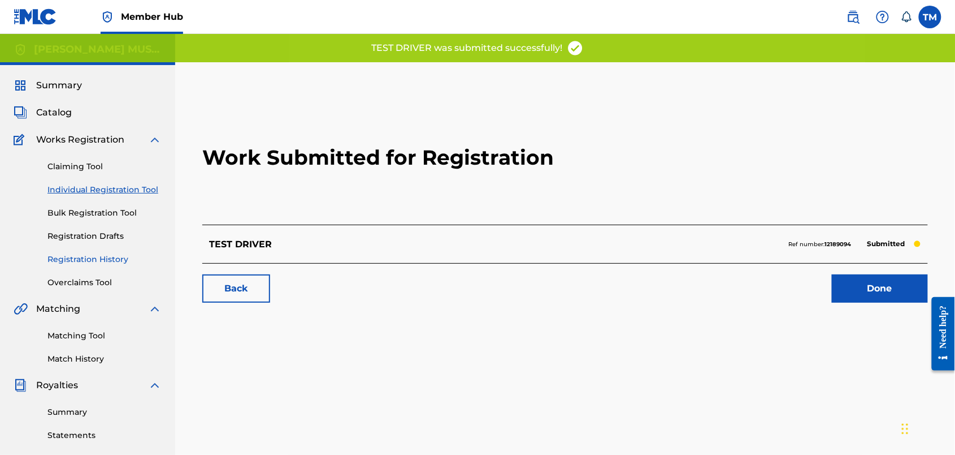
click at [129, 265] on link "Registration History" at bounding box center [104, 259] width 114 height 12
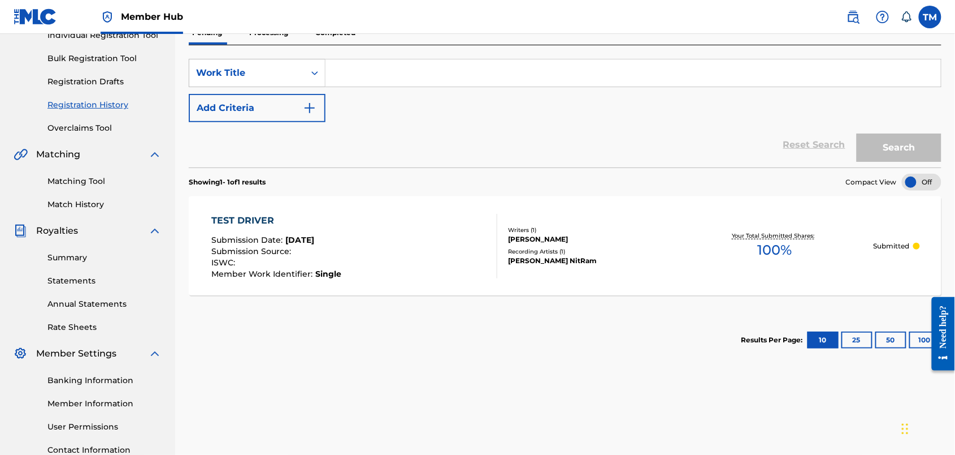
scroll to position [154, 0]
click at [359, 45] on p "Completed" at bounding box center [335, 33] width 47 height 24
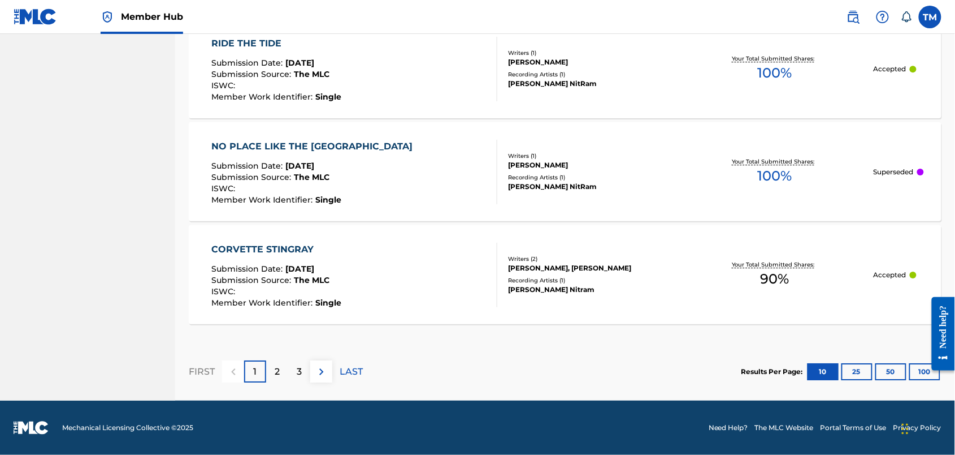
scroll to position [1162, 0]
click at [280, 378] on p "2" at bounding box center [277, 372] width 5 height 14
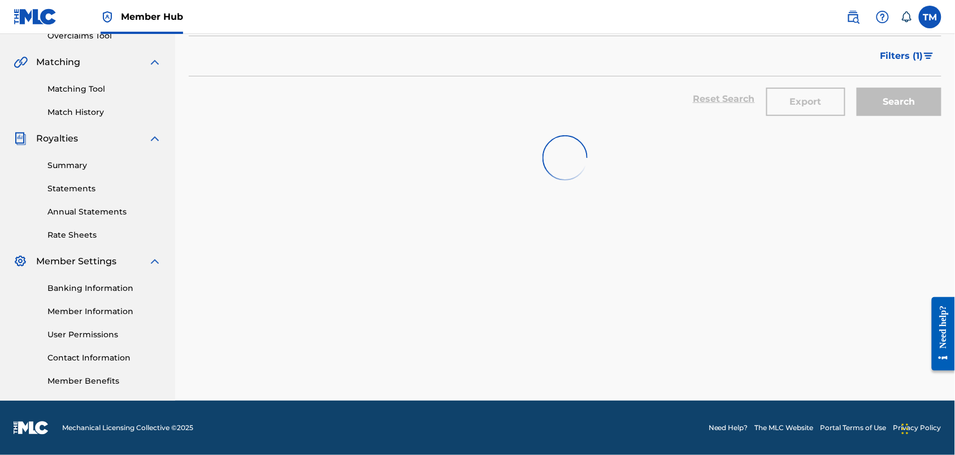
scroll to position [349, 0]
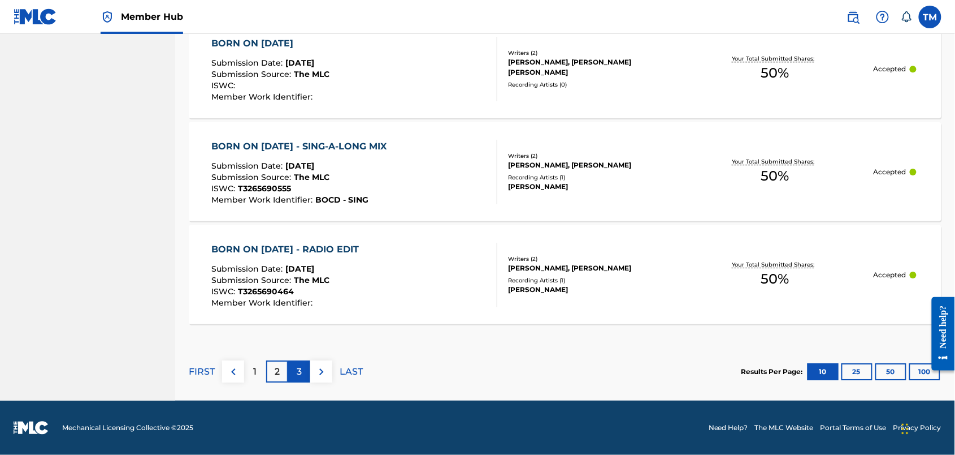
click at [302, 365] on p "3" at bounding box center [299, 372] width 5 height 14
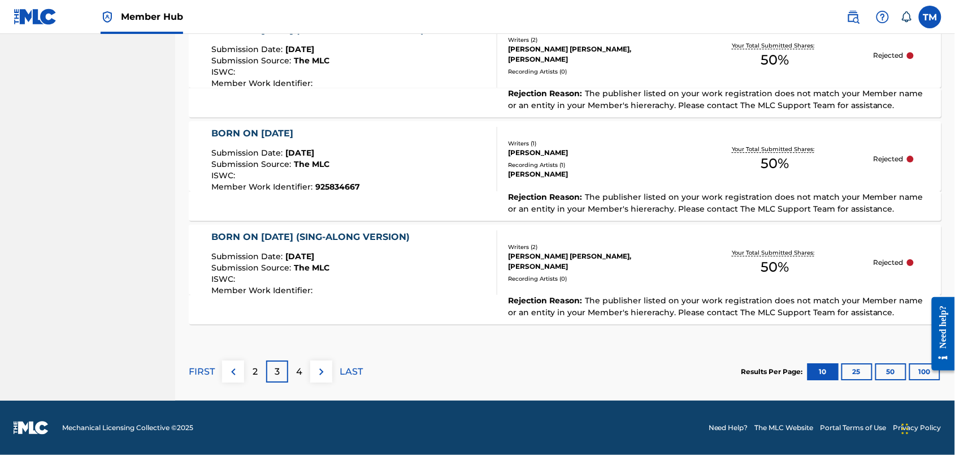
scroll to position [1249, 0]
click at [302, 378] on p "4" at bounding box center [299, 372] width 6 height 14
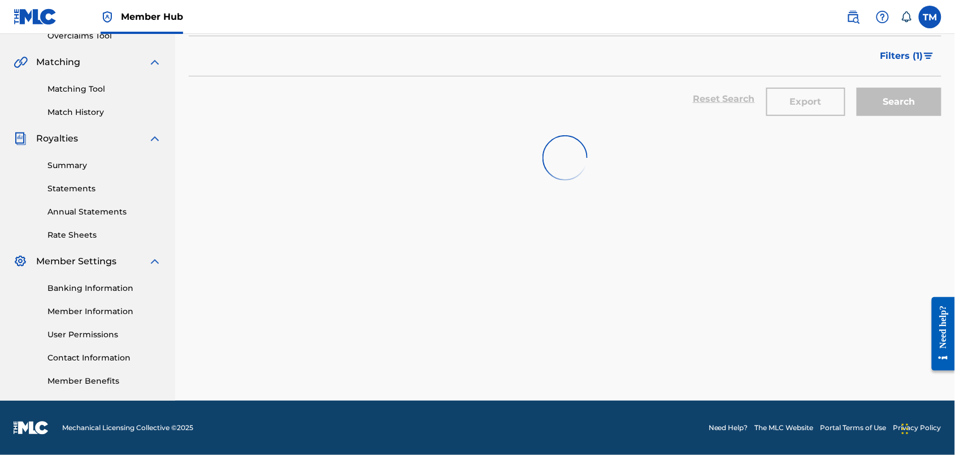
scroll to position [349, 0]
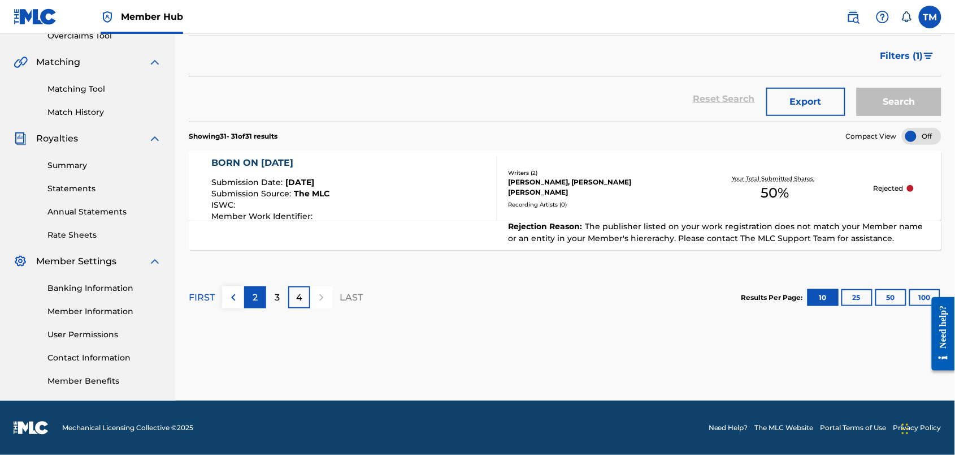
click at [258, 300] on p "2" at bounding box center [255, 298] width 5 height 14
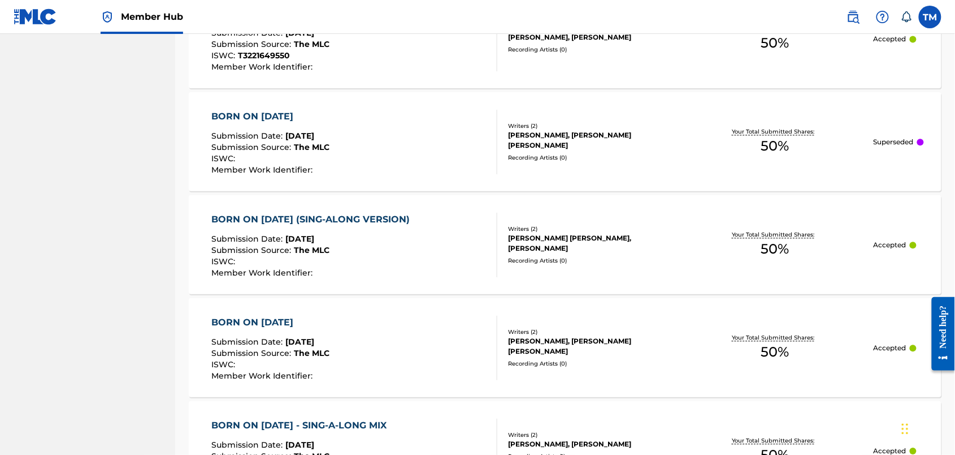
scroll to position [812, 1]
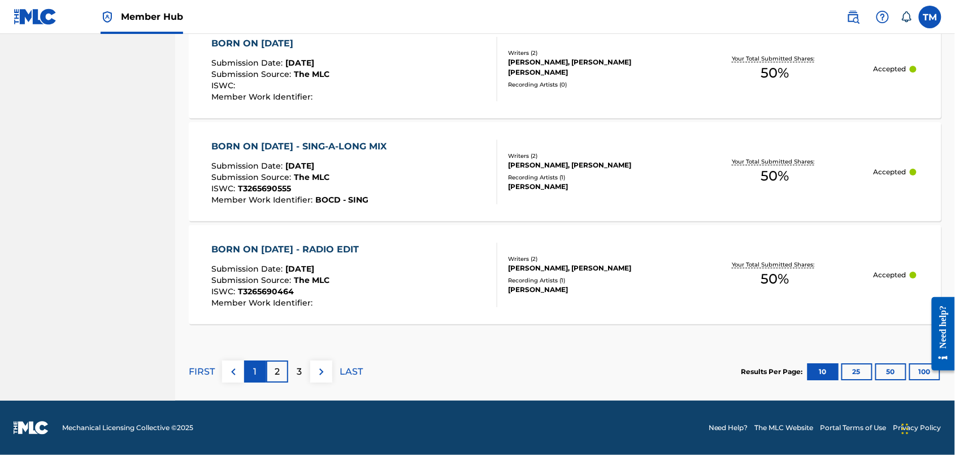
click at [266, 360] on div "1" at bounding box center [255, 371] width 22 height 22
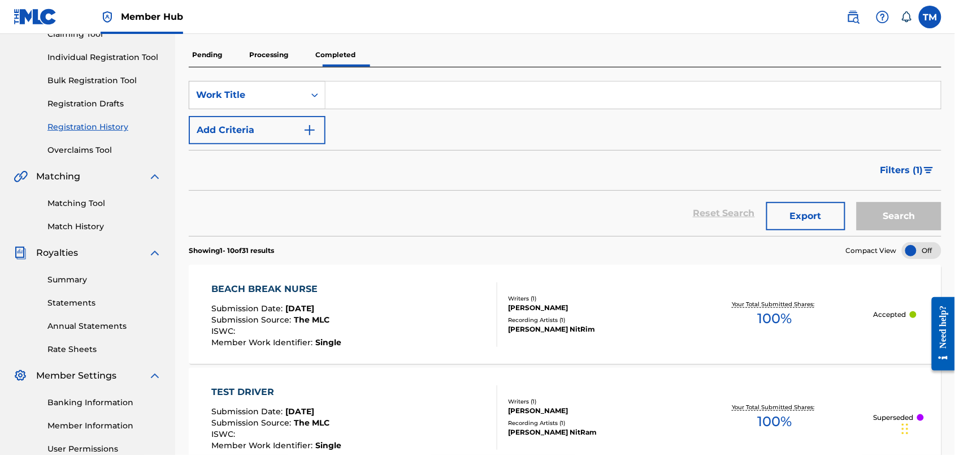
scroll to position [129, 0]
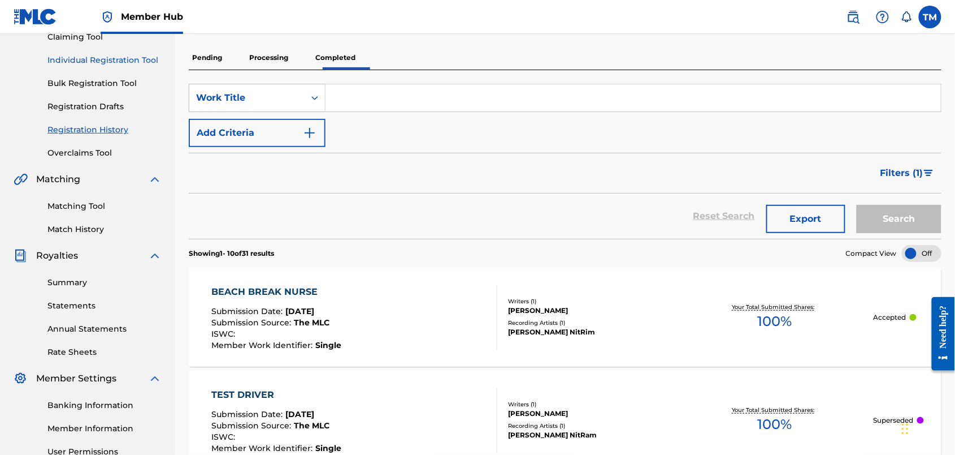
click at [98, 66] on link "Individual Registration Tool" at bounding box center [104, 60] width 114 height 12
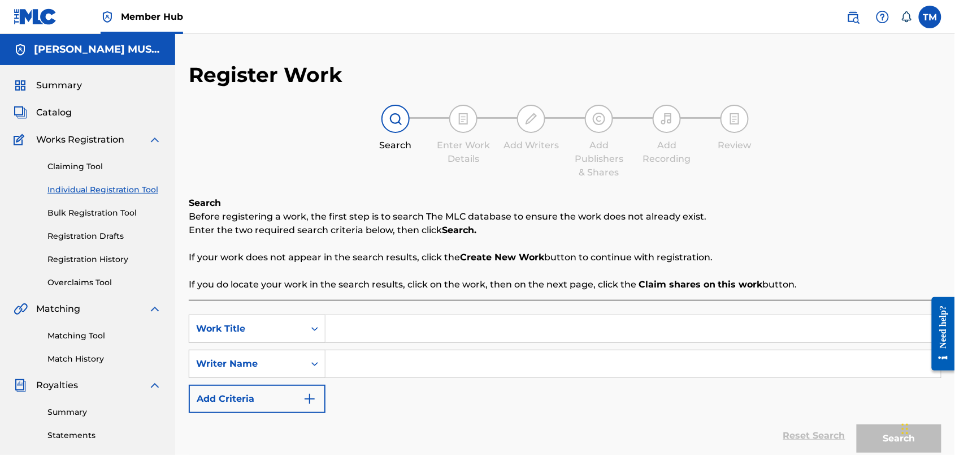
click at [430, 342] on input "Search Form" at bounding box center [634, 328] width 616 height 27
type input "Always Here For You"
click at [414, 377] on input "Search Form" at bounding box center [634, 363] width 616 height 27
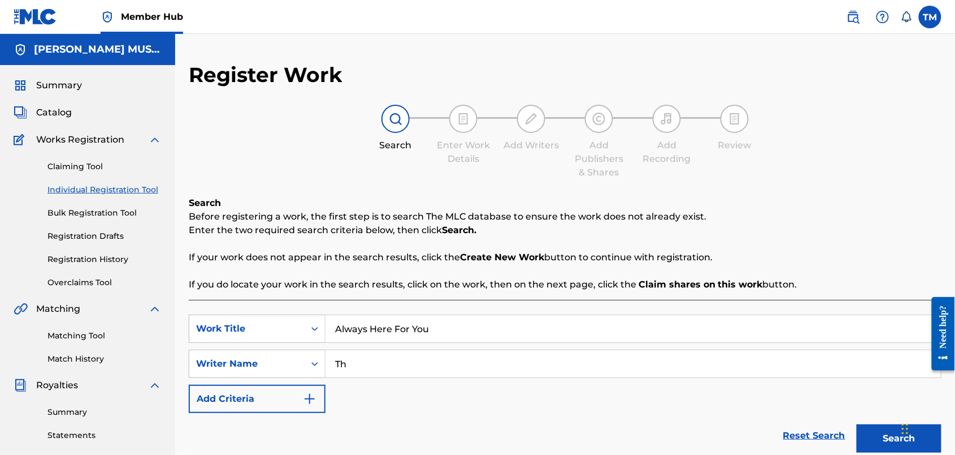
type input "T"
type input "R"
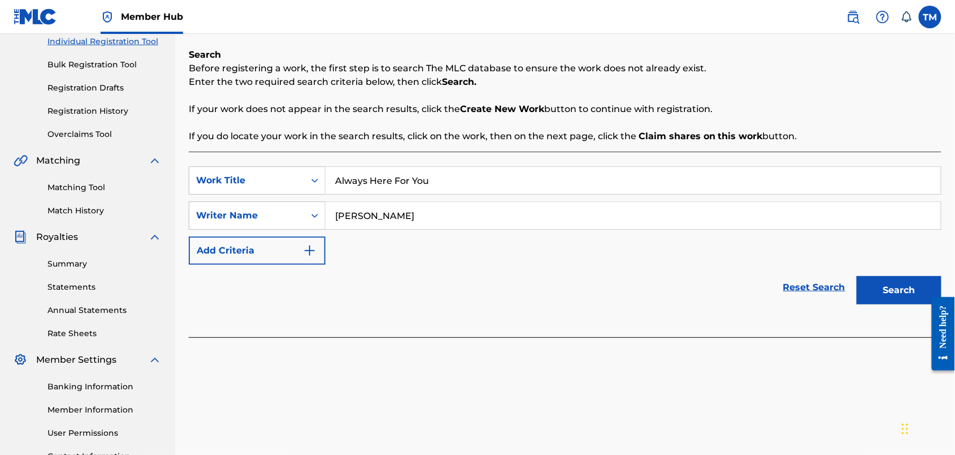
scroll to position [147, 0]
type input "Thomas Owen Martin"
click at [871, 305] on button "Search" at bounding box center [899, 291] width 85 height 28
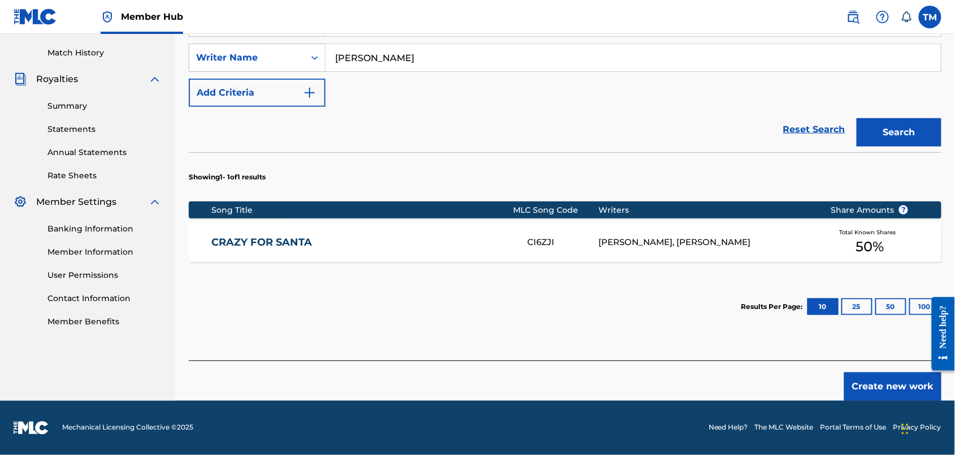
scroll to position [403, 0]
click at [892, 372] on button "Create new work" at bounding box center [893, 386] width 97 height 28
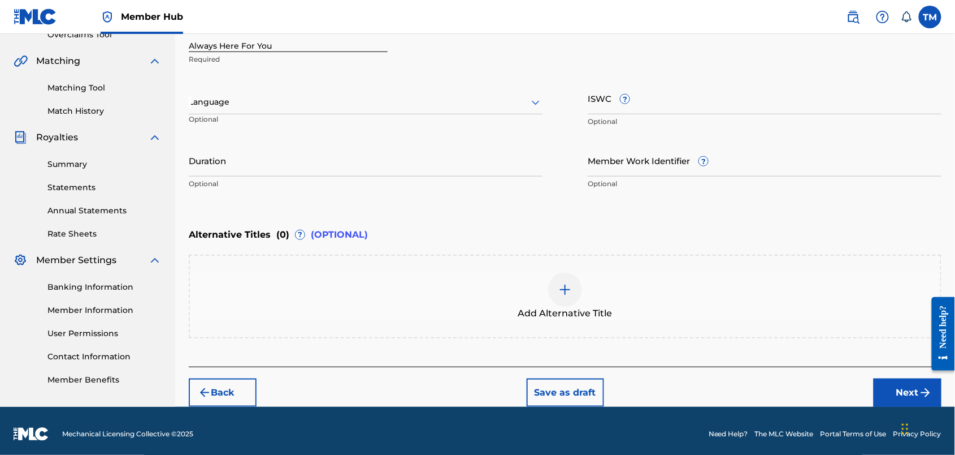
scroll to position [224, 0]
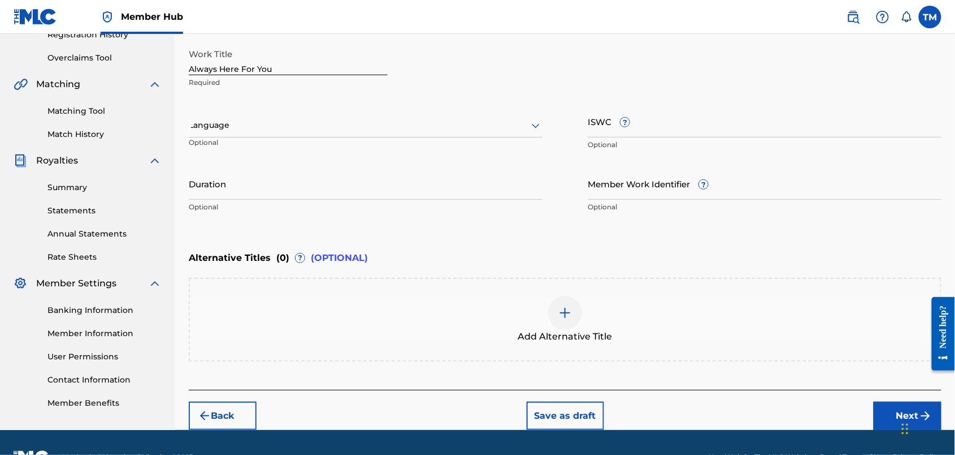
click at [412, 132] on div at bounding box center [366, 125] width 354 height 14
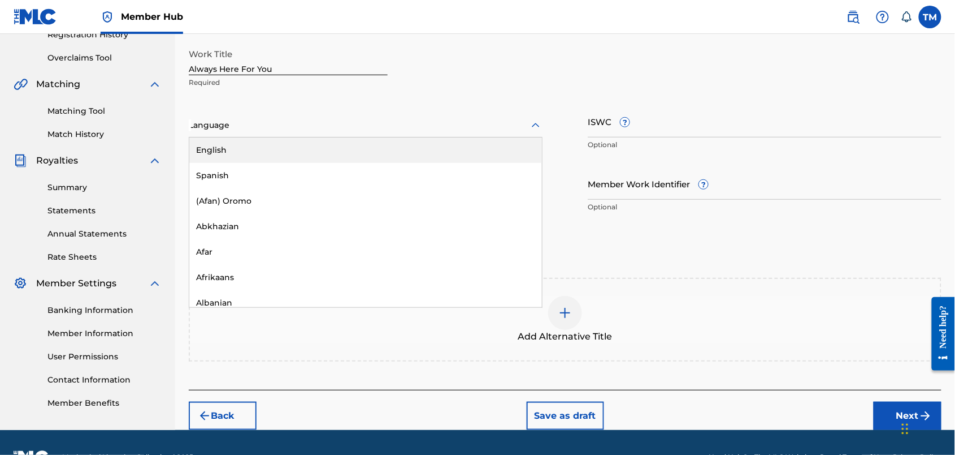
click at [376, 163] on div "English" at bounding box center [365, 149] width 353 height 25
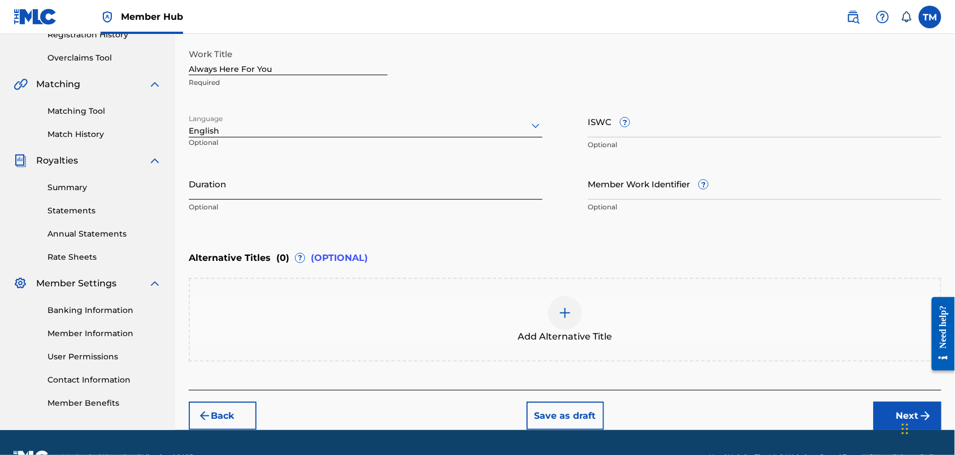
click at [344, 200] on input "Duration" at bounding box center [366, 183] width 354 height 32
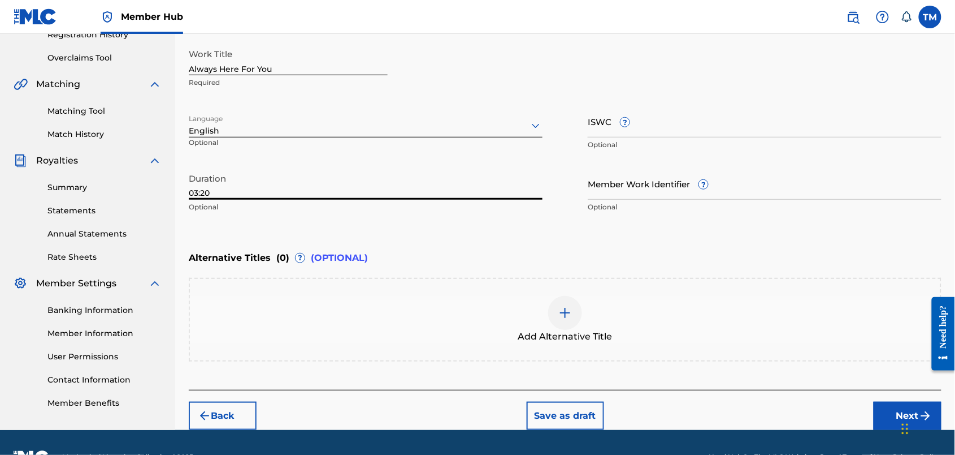
scroll to position [236, 0]
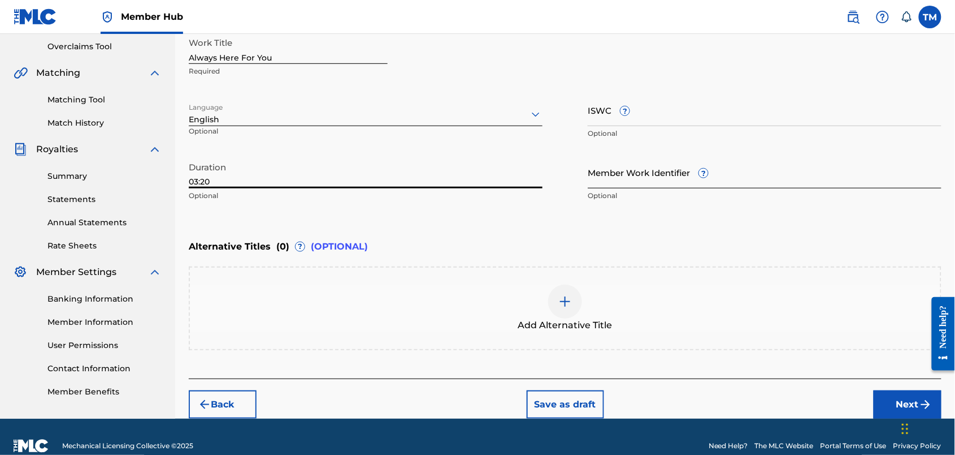
type input "03:20"
click at [625, 188] on input "Member Work Identifier ?" at bounding box center [765, 172] width 354 height 32
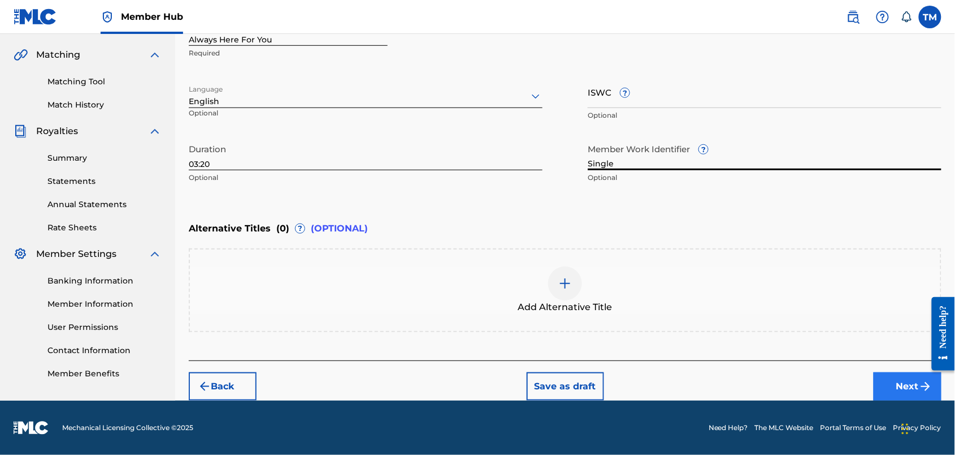
type input "Single"
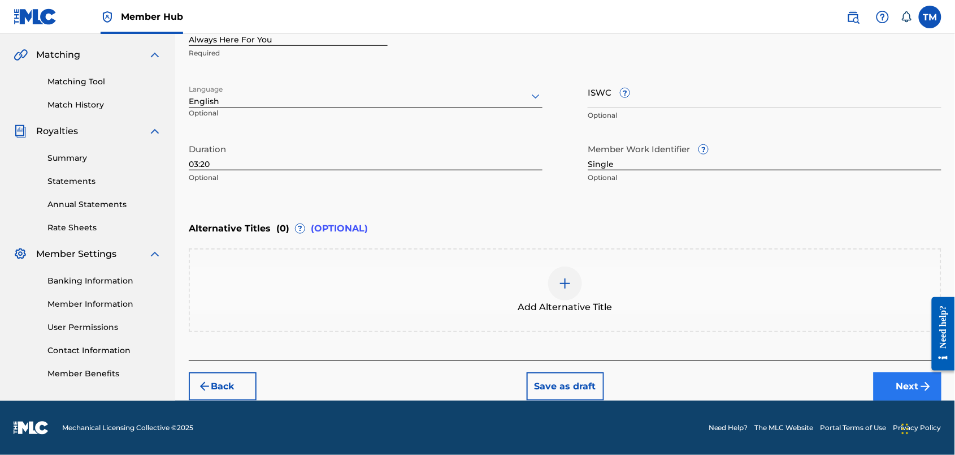
click at [890, 372] on button "Next" at bounding box center [908, 386] width 68 height 28
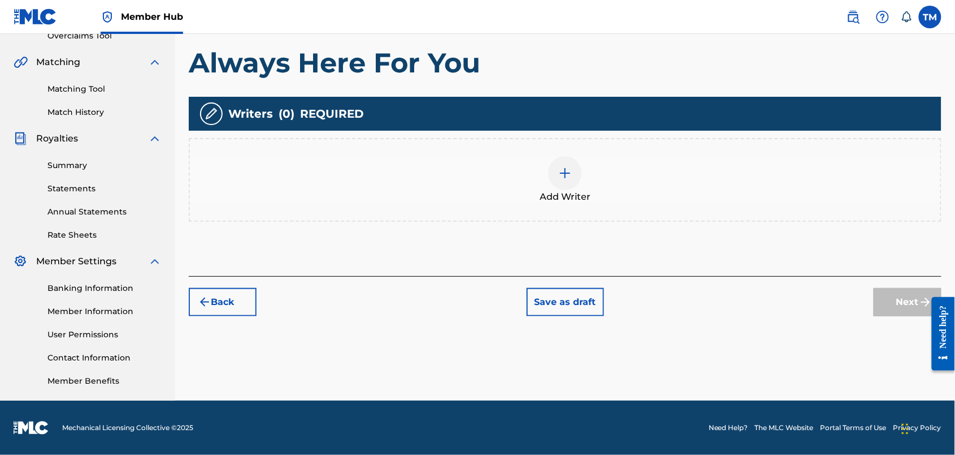
click at [582, 156] on div at bounding box center [565, 173] width 34 height 34
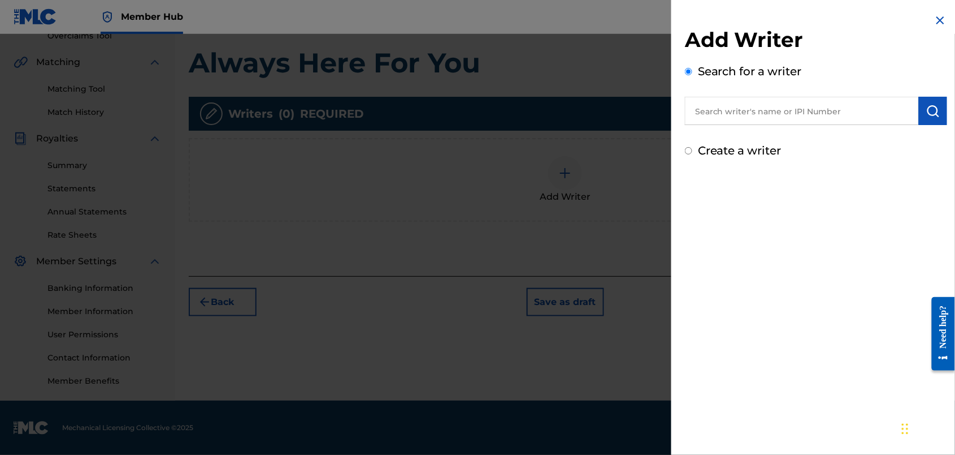
click at [685, 125] on input "text" at bounding box center [802, 111] width 234 height 28
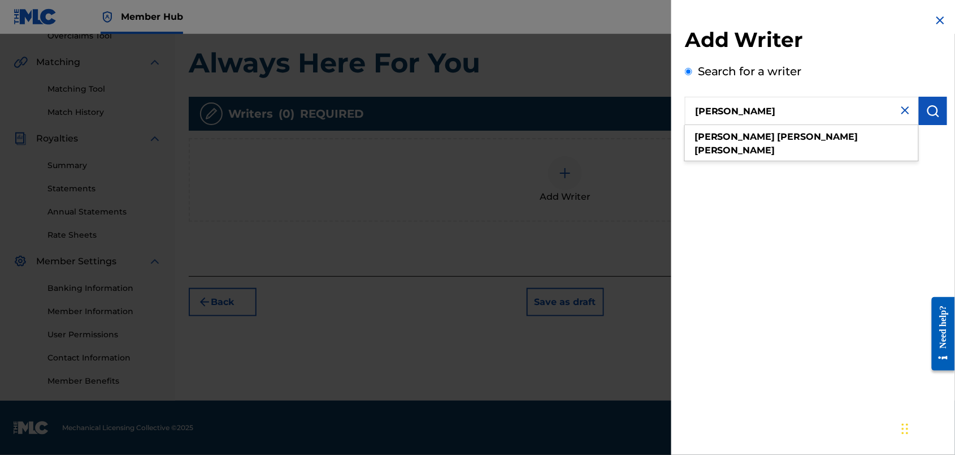
drag, startPoint x: 760, startPoint y: 129, endPoint x: 796, endPoint y: 119, distance: 37.6
click at [796, 119] on input "Thomas Owen Martin" at bounding box center [802, 111] width 234 height 28
type input "Thomas Owen Martin"
click at [927, 118] on img "submit" at bounding box center [934, 111] width 14 height 14
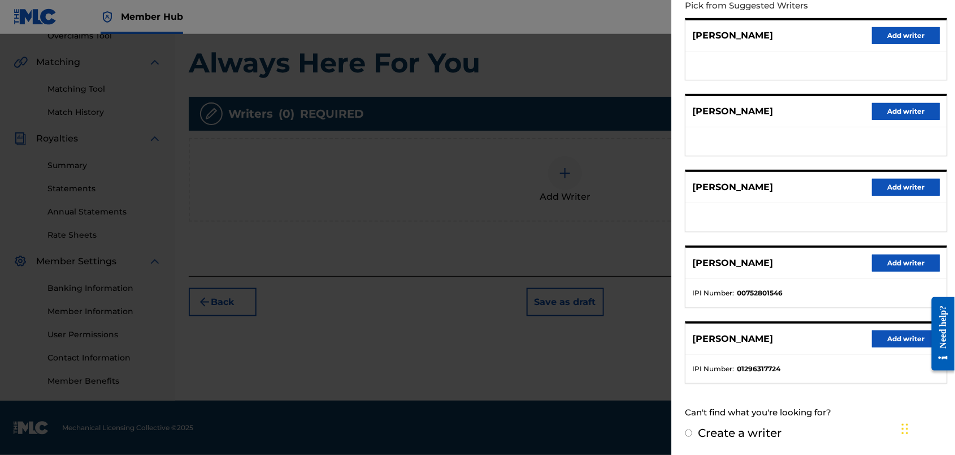
scroll to position [174, 0]
click at [891, 271] on button "Add writer" at bounding box center [906, 262] width 68 height 17
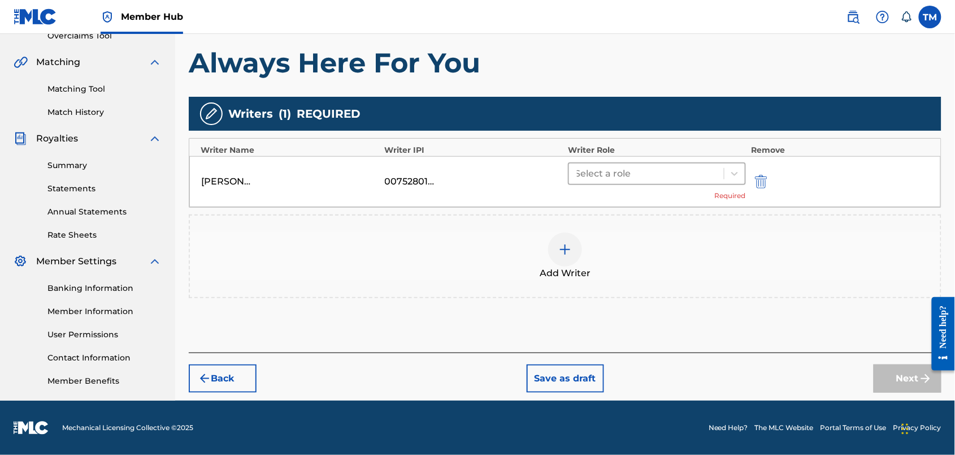
click at [661, 166] on div at bounding box center [647, 174] width 144 height 16
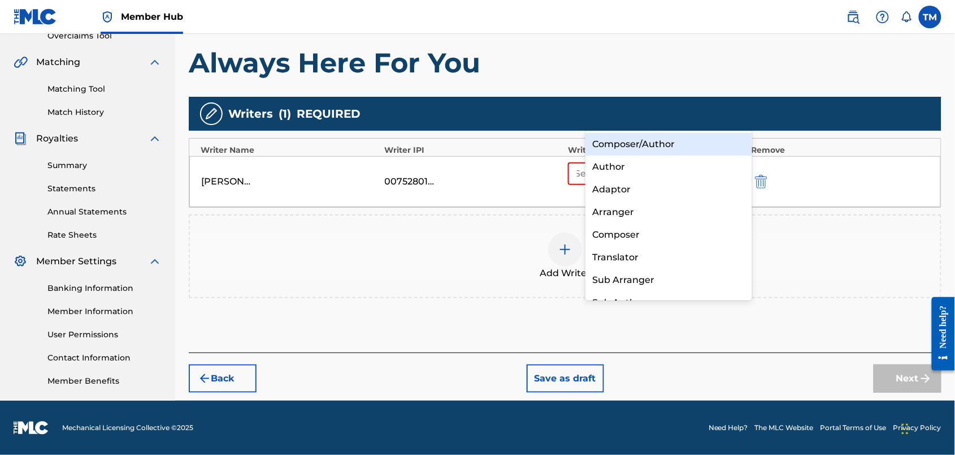
click at [647, 142] on div "Composer/Author" at bounding box center [669, 144] width 166 height 23
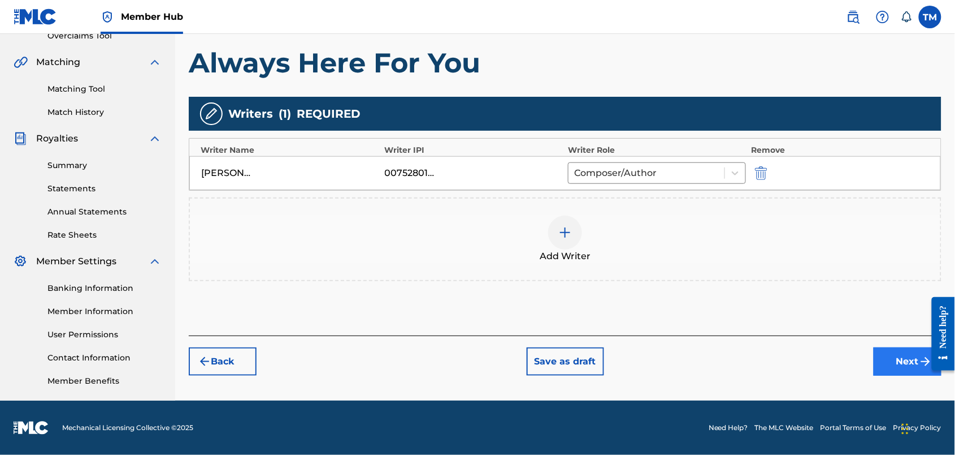
click at [889, 347] on button "Next" at bounding box center [908, 361] width 68 height 28
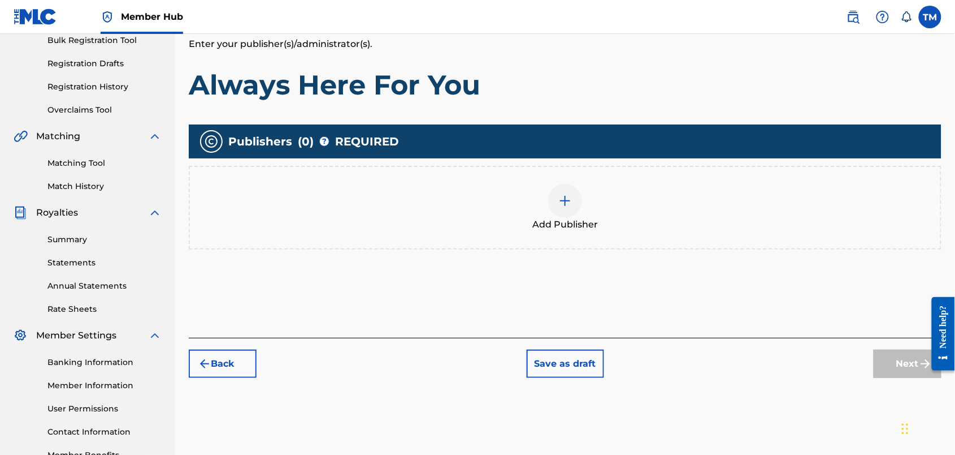
scroll to position [170, 0]
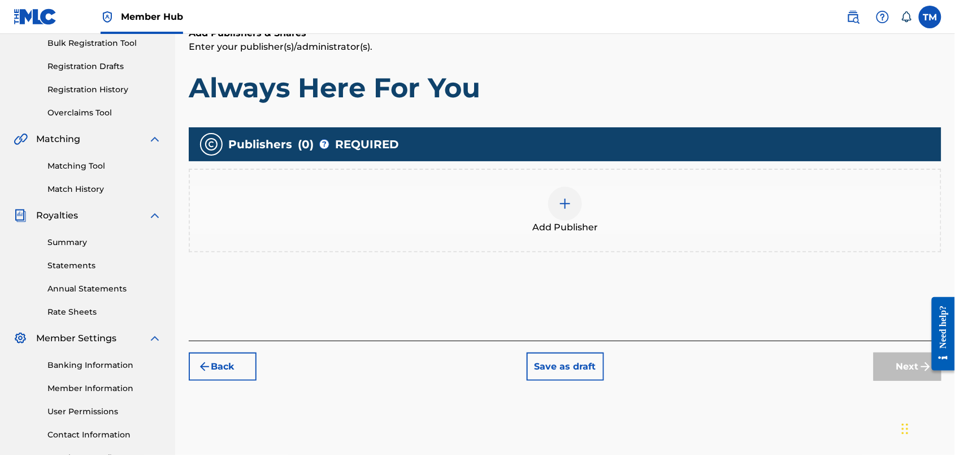
click at [572, 210] on img at bounding box center [566, 204] width 14 height 14
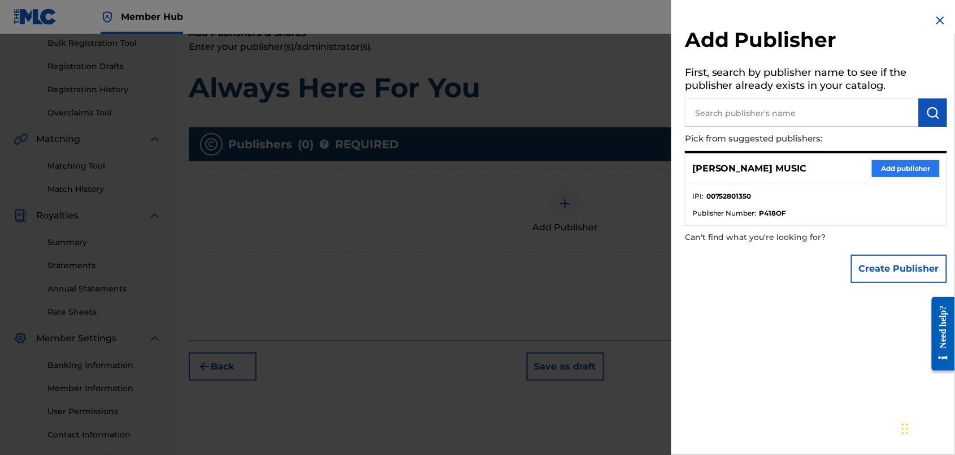
click at [895, 177] on button "Add publisher" at bounding box center [906, 168] width 68 height 17
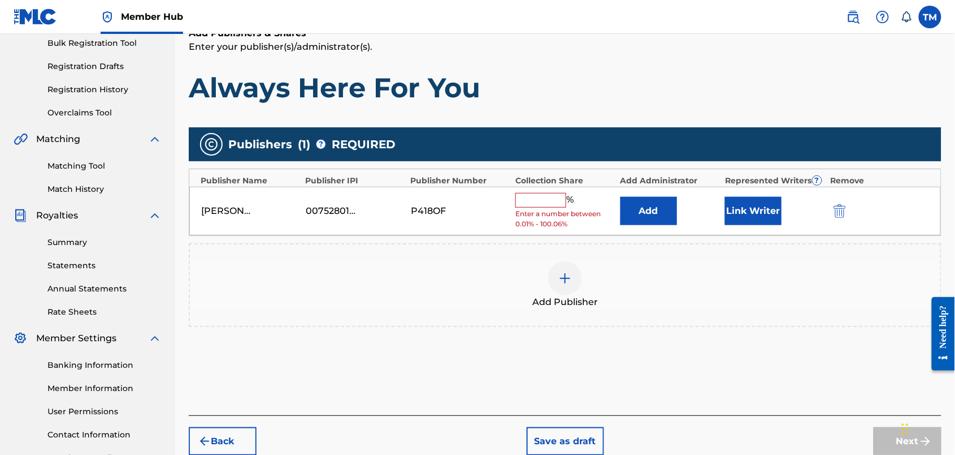
click at [566, 207] on input "text" at bounding box center [541, 200] width 51 height 15
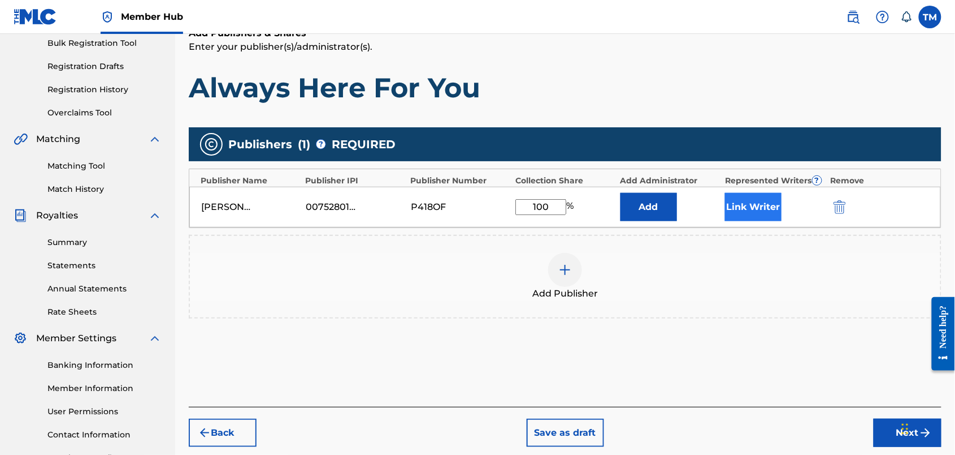
type input "100"
click at [763, 221] on button "Link Writer" at bounding box center [753, 207] width 57 height 28
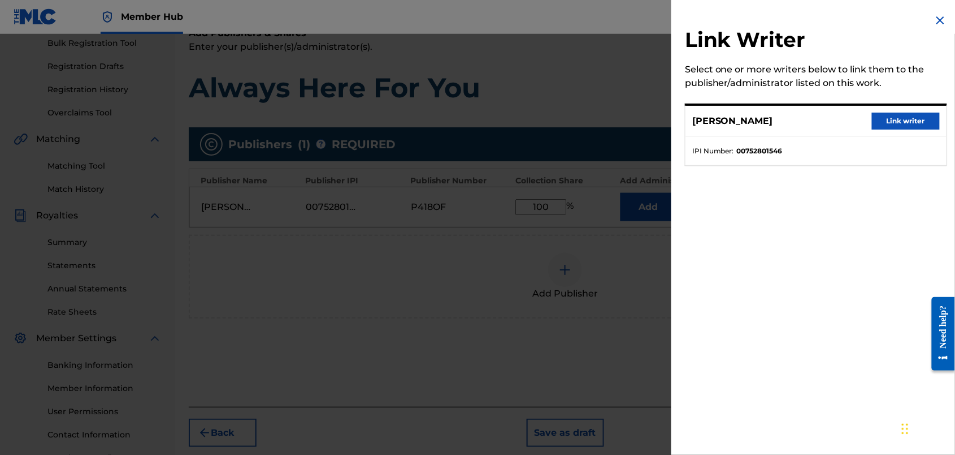
click at [889, 122] on div "THOMAS OWEN MARTIN Link writer" at bounding box center [816, 121] width 261 height 31
click at [889, 129] on button "Link writer" at bounding box center [906, 120] width 68 height 17
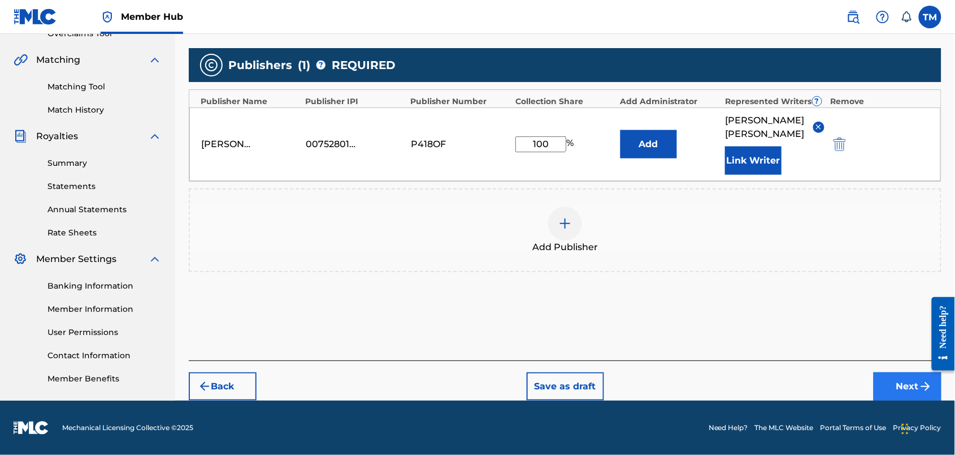
click at [899, 372] on button "Next" at bounding box center [908, 386] width 68 height 28
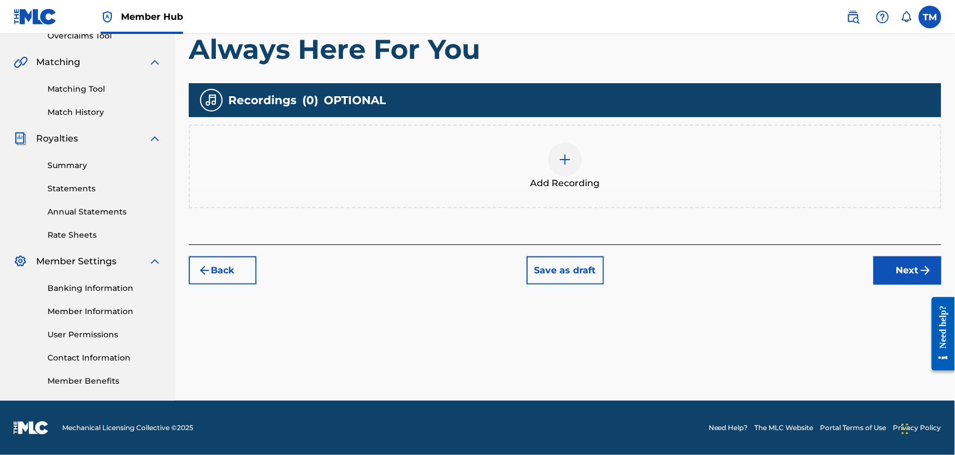
scroll to position [349, 0]
click at [582, 142] on div at bounding box center [565, 159] width 34 height 34
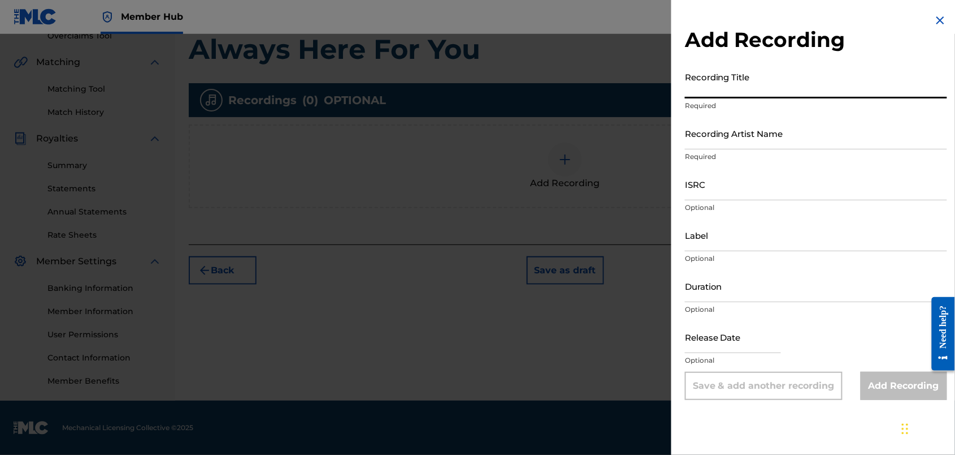
click at [685, 98] on input "Recording Title" at bounding box center [816, 82] width 262 height 32
type input "Always Here For You"
click at [685, 149] on input "Recording Artist Name" at bounding box center [816, 133] width 262 height 32
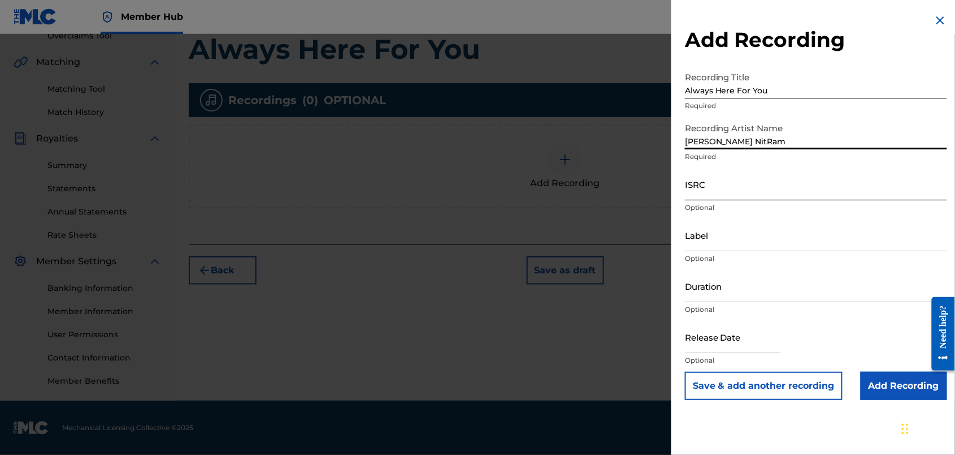
type input "[PERSON_NAME] NitRam"
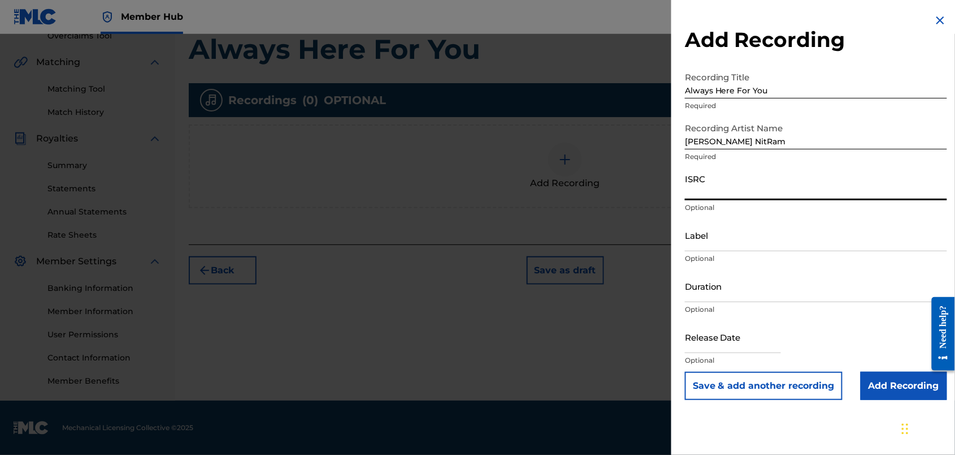
click at [685, 200] on input "ISRC" at bounding box center [816, 184] width 262 height 32
paste input "TCAJY2567297"
type input "TCAJY2567297"
click at [685, 251] on input "Label" at bounding box center [816, 235] width 262 height 32
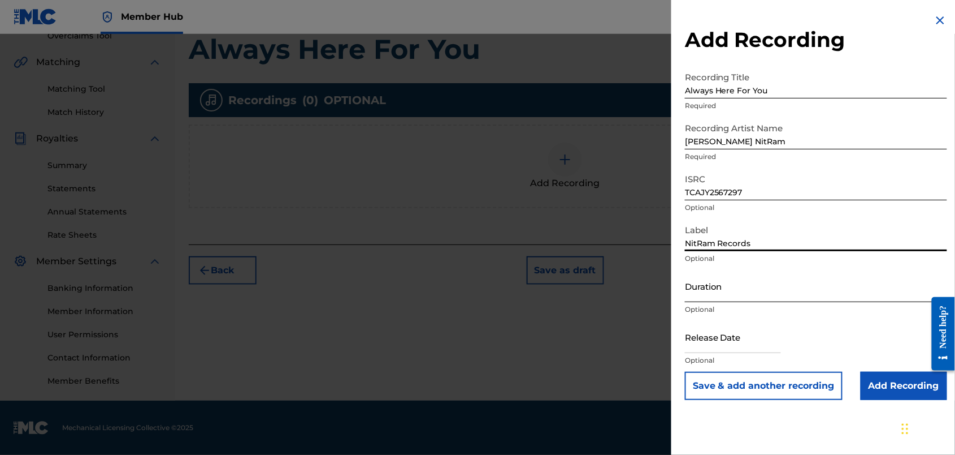
type input "NitRam Records"
click at [685, 302] on input "Duration" at bounding box center [816, 286] width 262 height 32
type input "03:20"
click at [685, 353] on input "text" at bounding box center [733, 337] width 96 height 32
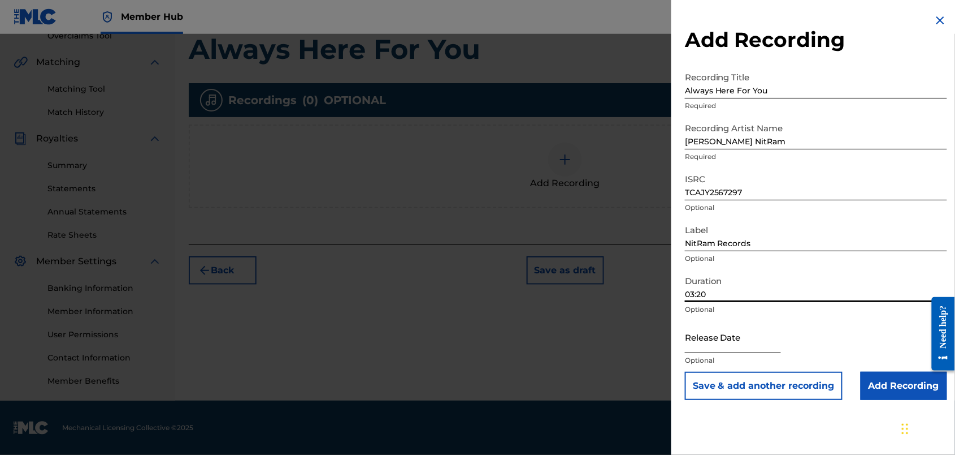
select select "8"
select select "2025"
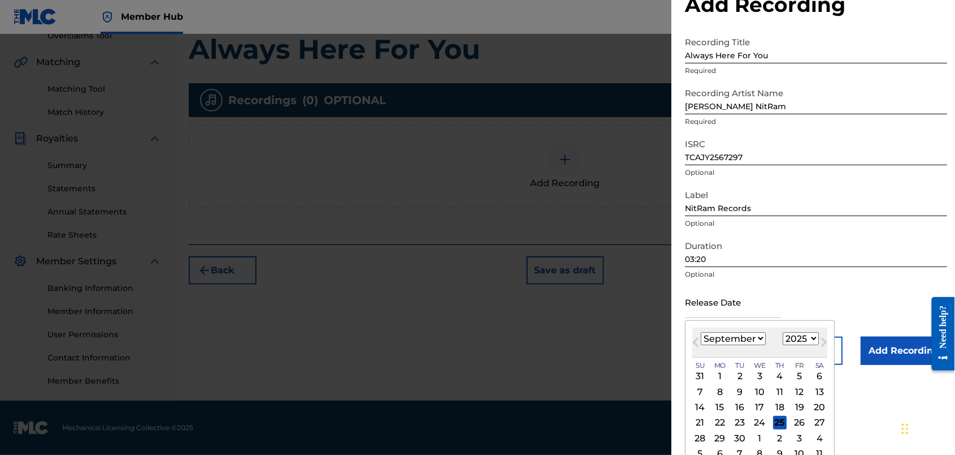
select select "7"
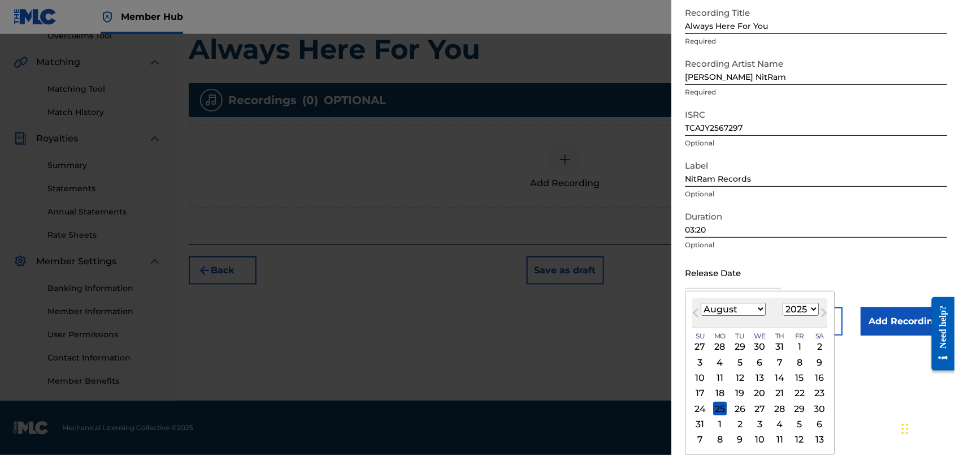
scroll to position [145, 0]
click at [713, 392] on div "18" at bounding box center [720, 393] width 14 height 14
type input "August 18 2025"
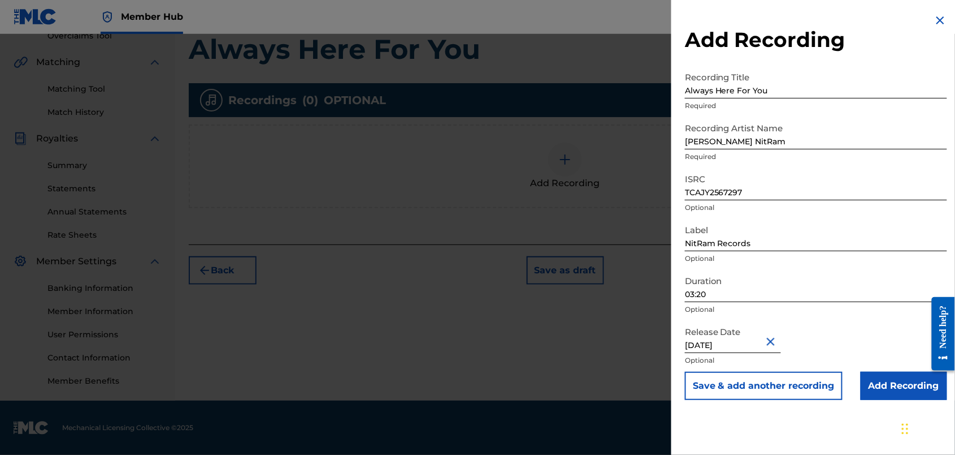
scroll to position [349, 0]
click at [877, 400] on input "Add Recording" at bounding box center [904, 385] width 86 height 28
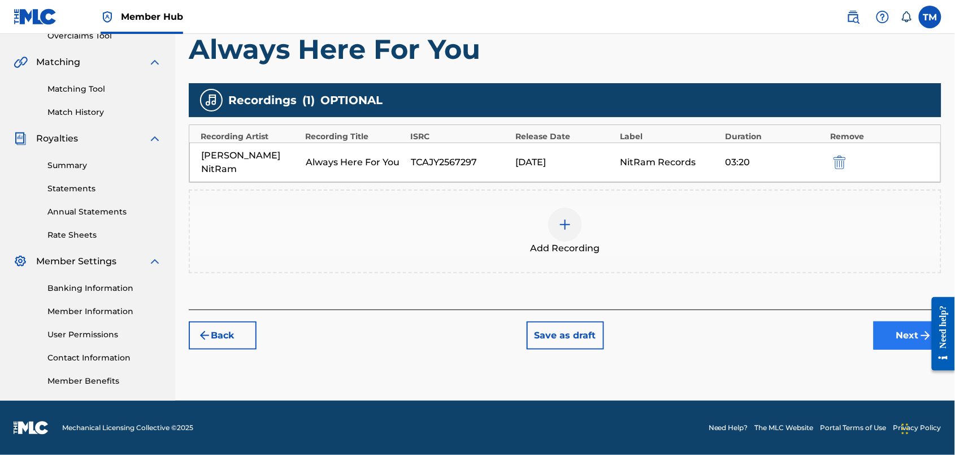
click at [897, 321] on button "Next" at bounding box center [908, 335] width 68 height 28
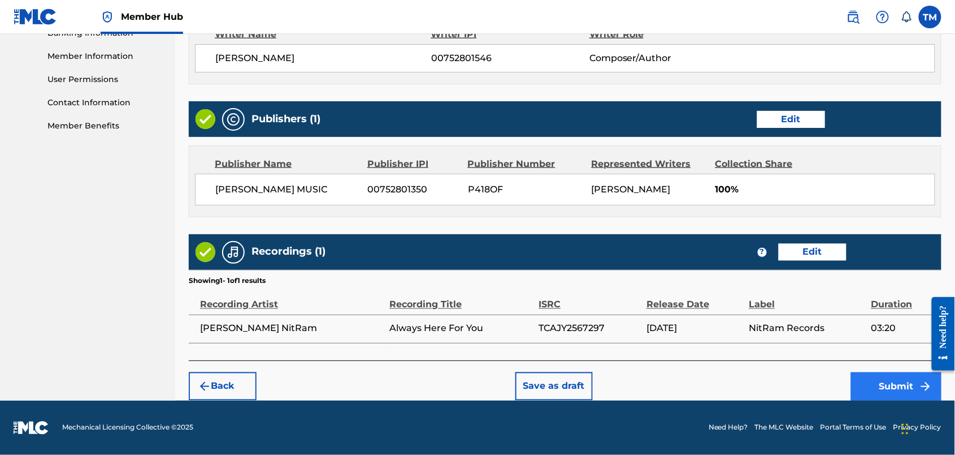
scroll to position [651, 0]
click at [891, 372] on button "Submit" at bounding box center [896, 386] width 90 height 28
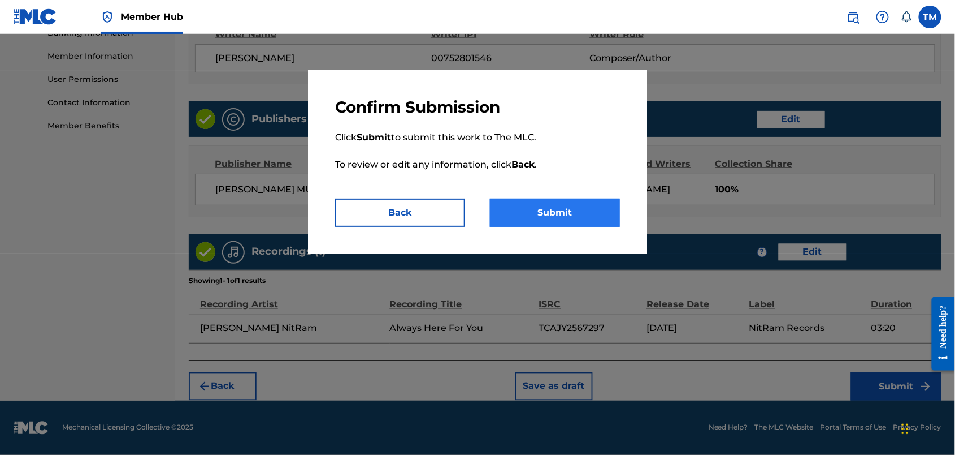
click at [572, 227] on button "Submit" at bounding box center [555, 212] width 130 height 28
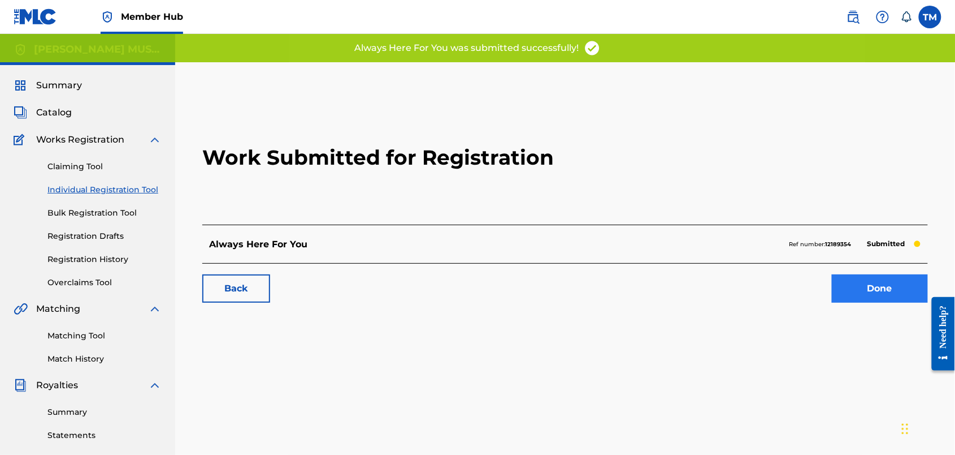
click at [875, 302] on link "Done" at bounding box center [880, 288] width 96 height 28
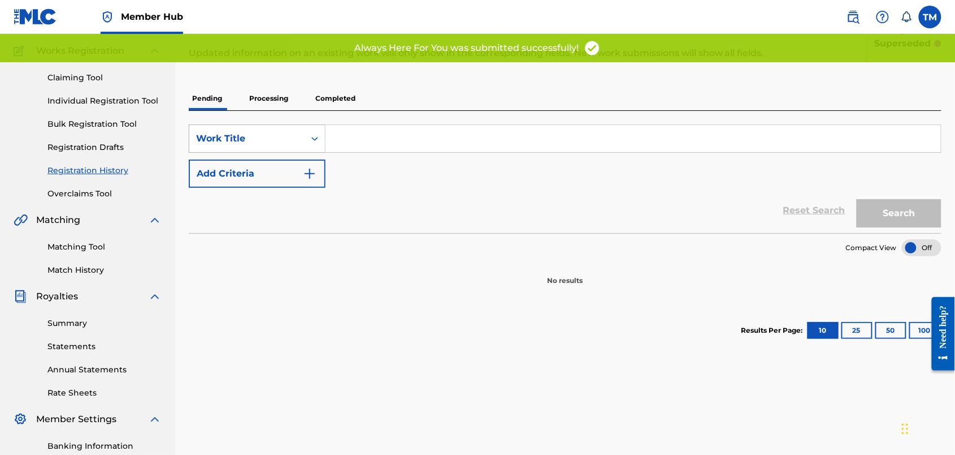
scroll to position [88, 0]
click at [292, 111] on p "Processing" at bounding box center [269, 99] width 46 height 24
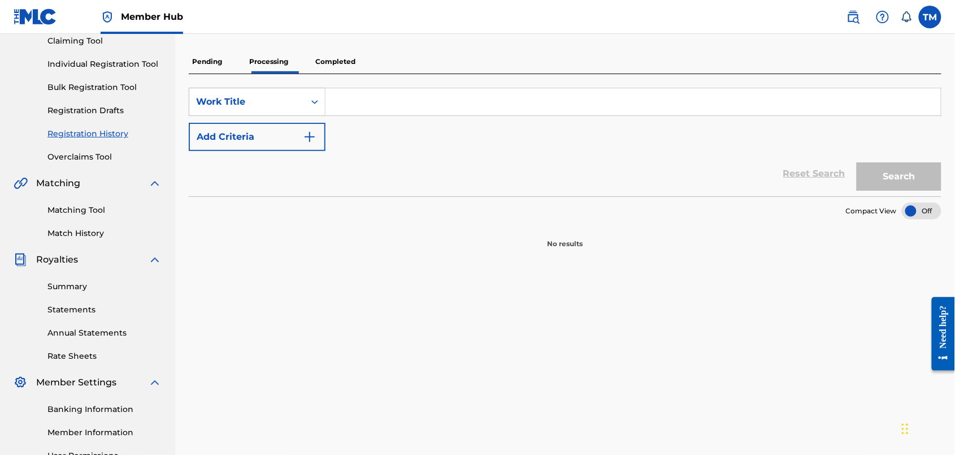
scroll to position [75, 0]
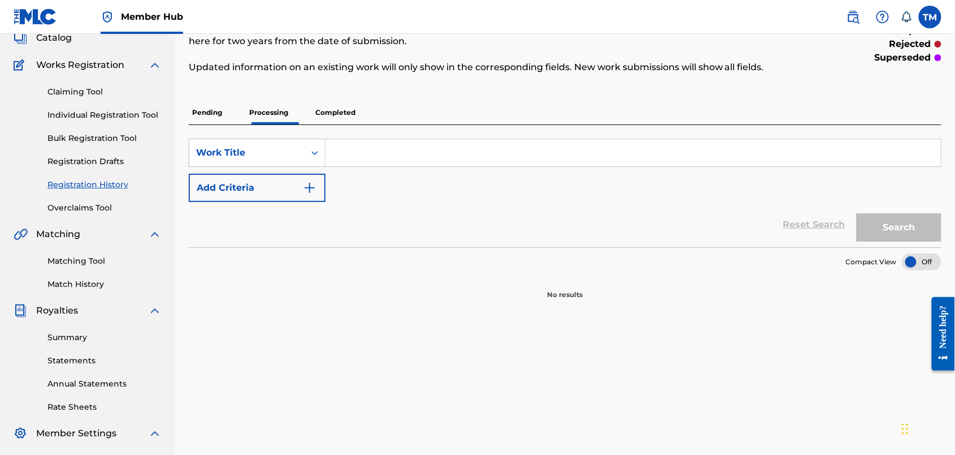
click at [226, 124] on p "Pending" at bounding box center [207, 113] width 37 height 24
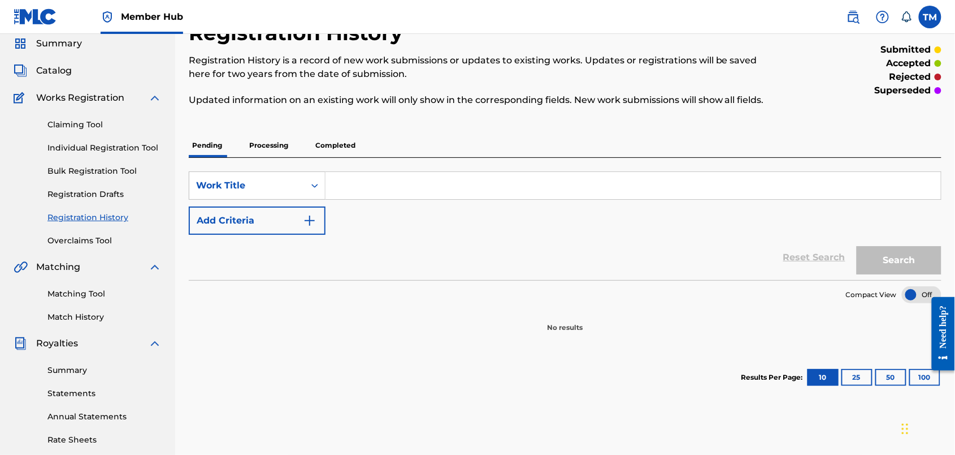
scroll to position [41, 0]
click at [359, 158] on p "Completed" at bounding box center [335, 147] width 47 height 24
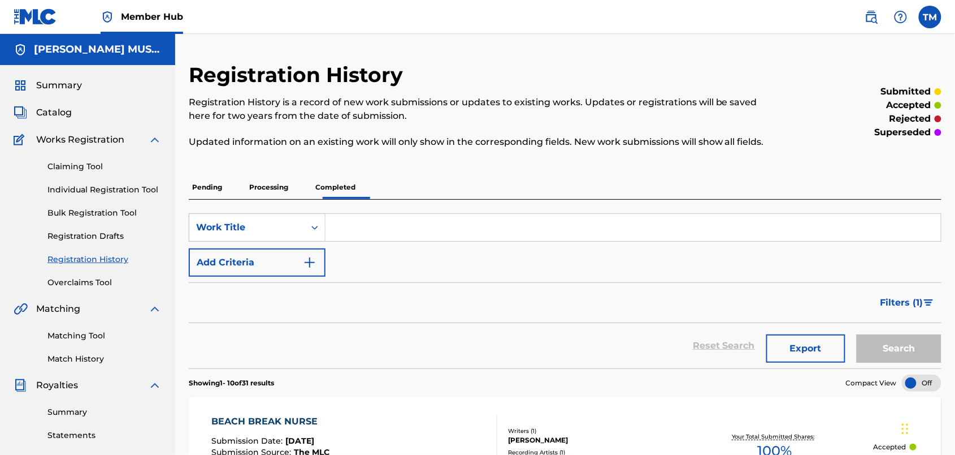
click at [292, 199] on p "Processing" at bounding box center [269, 187] width 46 height 24
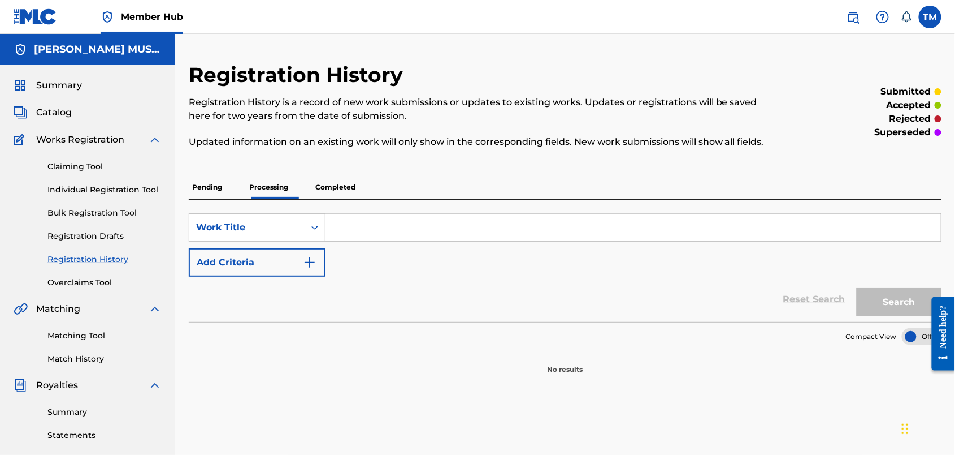
click at [226, 199] on p "Pending" at bounding box center [207, 187] width 37 height 24
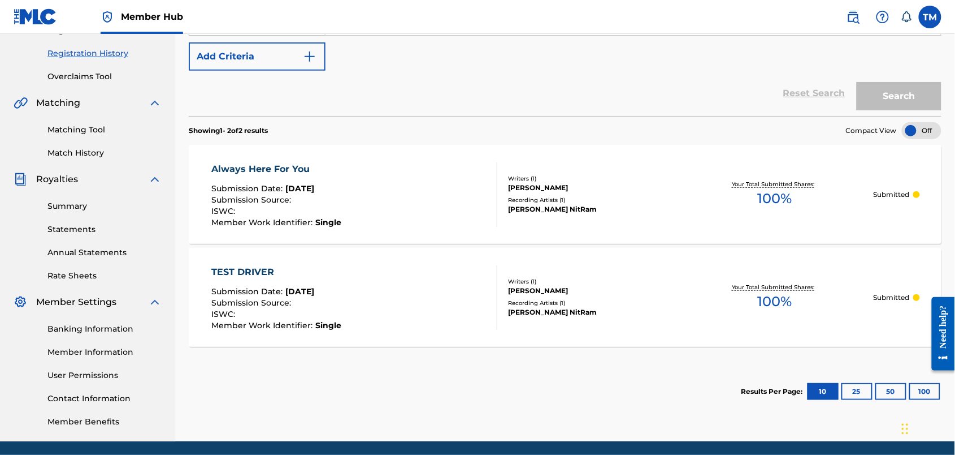
scroll to position [202, 0]
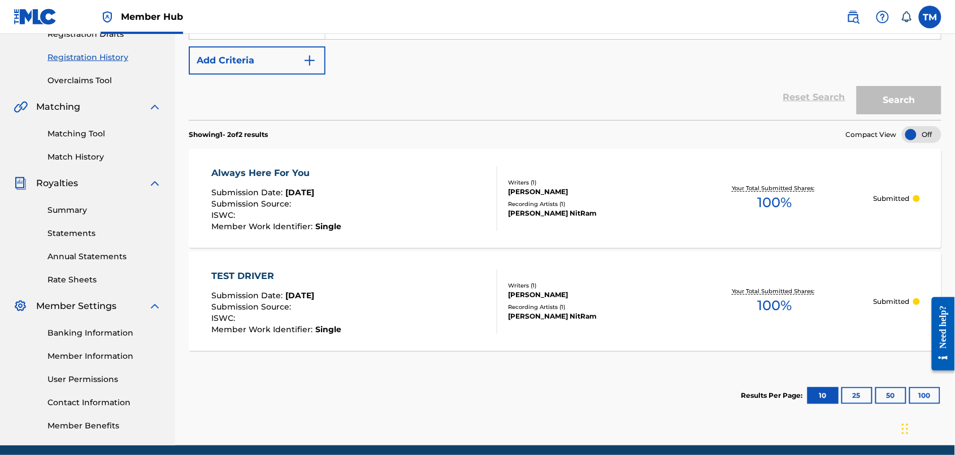
click at [175, 137] on div "Summary Catalog Works Registration Claiming Tool Individual Registration Tool B…" at bounding box center [87, 154] width 175 height 582
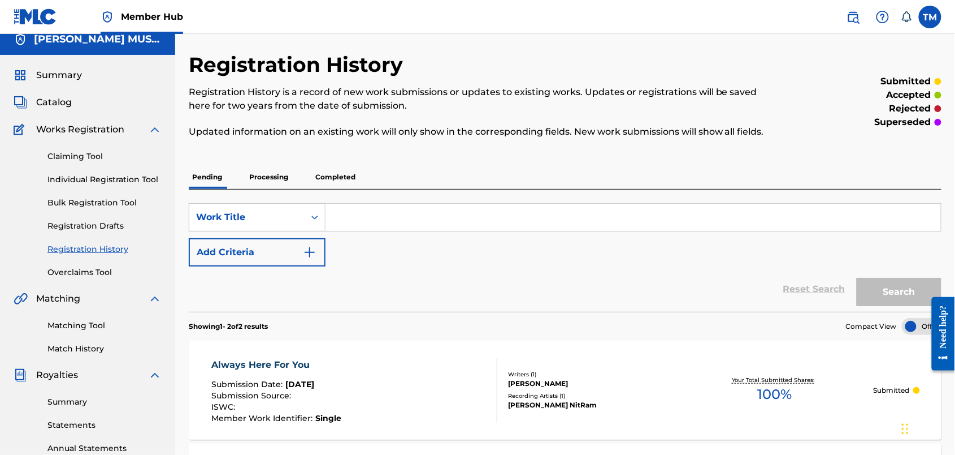
scroll to position [0, 0]
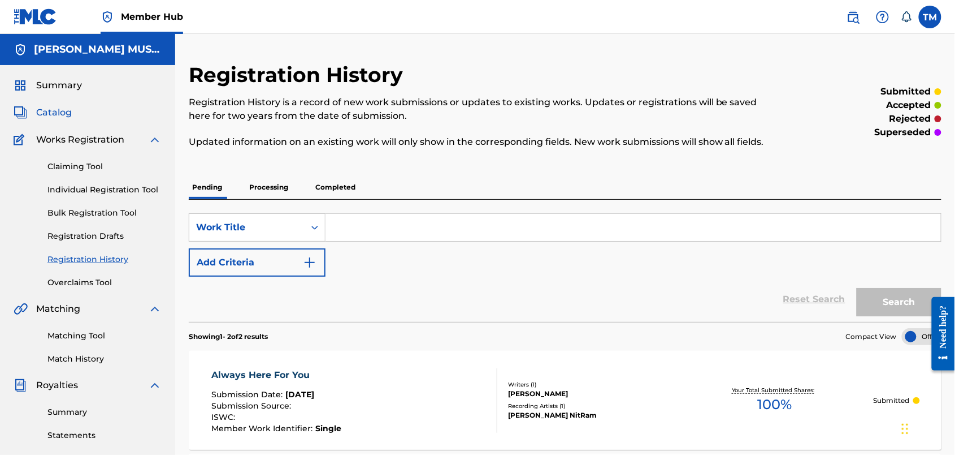
click at [69, 119] on span "Catalog" at bounding box center [54, 113] width 36 height 14
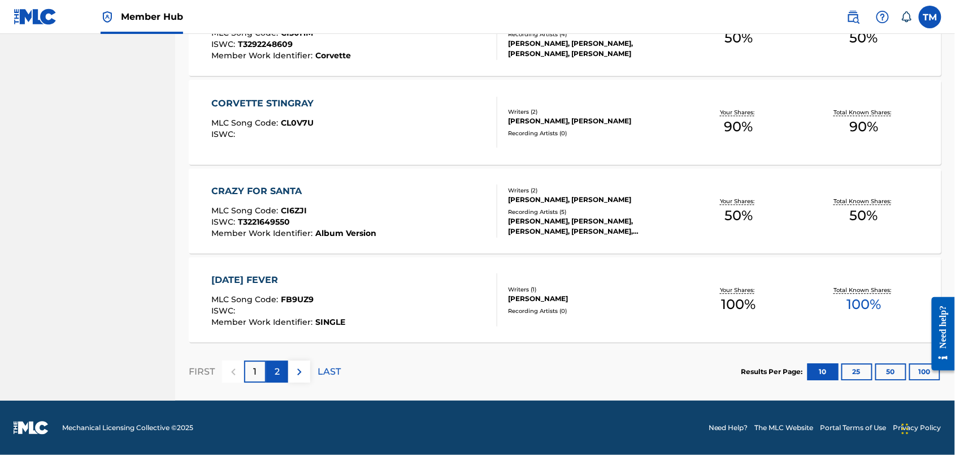
click at [280, 365] on p "2" at bounding box center [277, 372] width 5 height 14
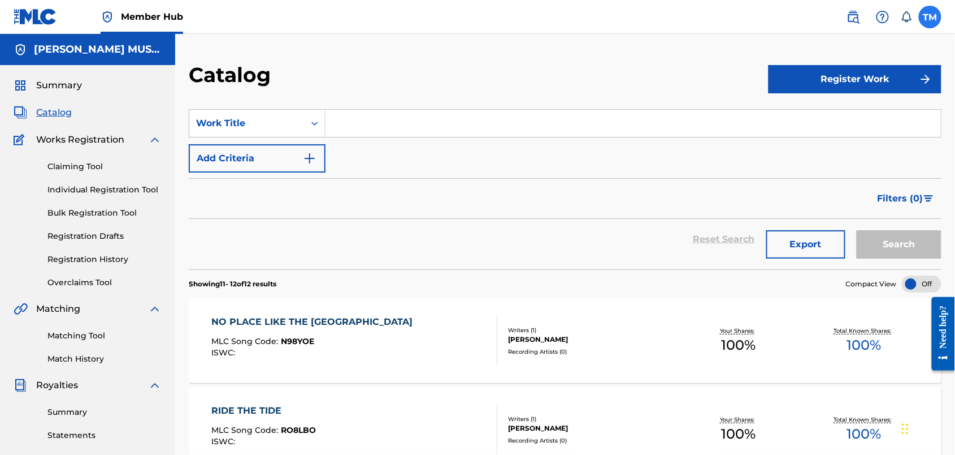
click at [924, 18] on label at bounding box center [930, 17] width 23 height 23
click at [931, 17] on input "TM Thomas Owen Martin thomasowenmartin@hotmail.com Notification Preferences Pro…" at bounding box center [931, 17] width 0 height 0
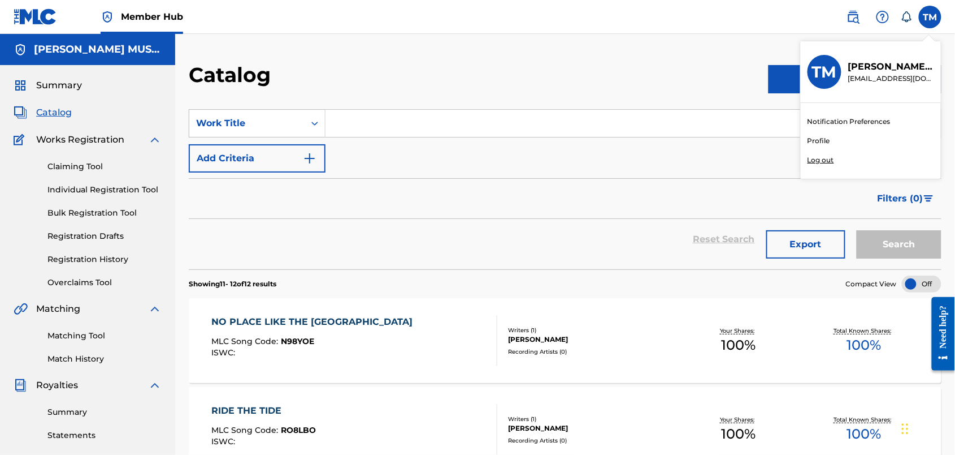
click at [808, 165] on p "Log out" at bounding box center [821, 160] width 27 height 10
click at [931, 17] on input "TM Thomas Owen Martin thomasowenmartin@hotmail.com Notification Preferences Pro…" at bounding box center [931, 17] width 0 height 0
